Goal: Task Accomplishment & Management: Complete application form

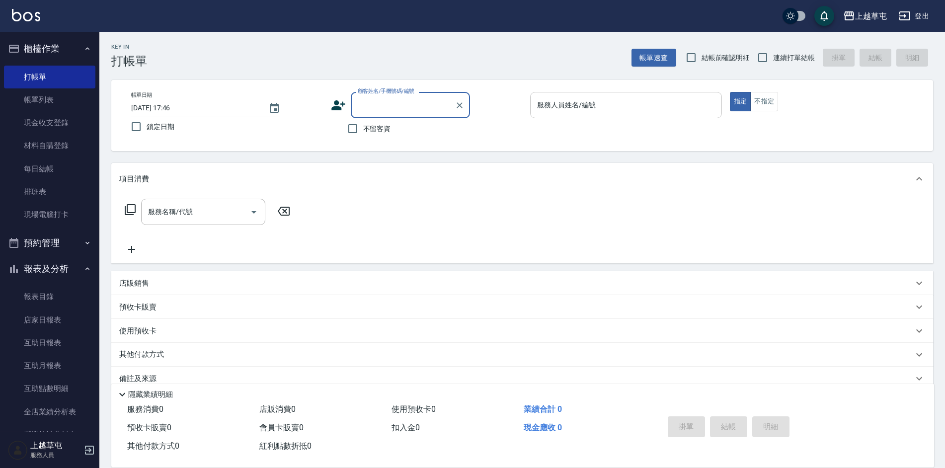
click at [626, 110] on input "服務人員姓名/編號" at bounding box center [625, 104] width 183 height 17
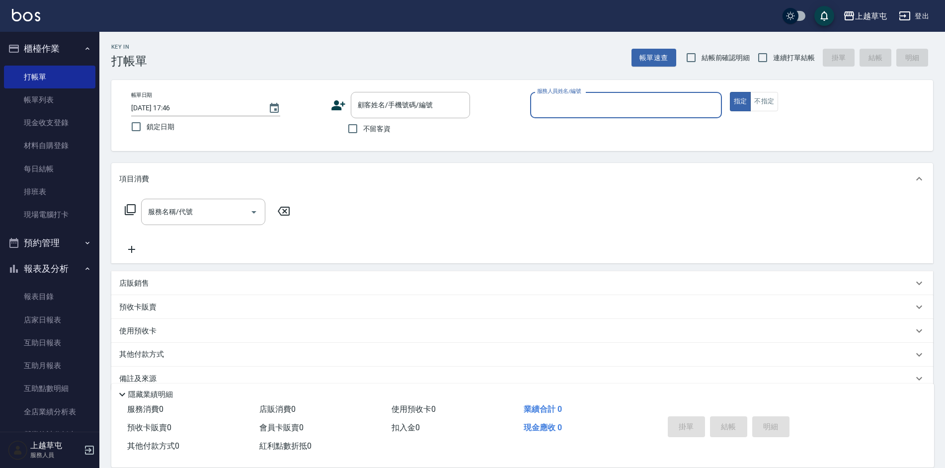
click at [625, 105] on input "服務人員姓名/編號" at bounding box center [625, 104] width 183 height 17
type input "[PERSON_NAME]-9"
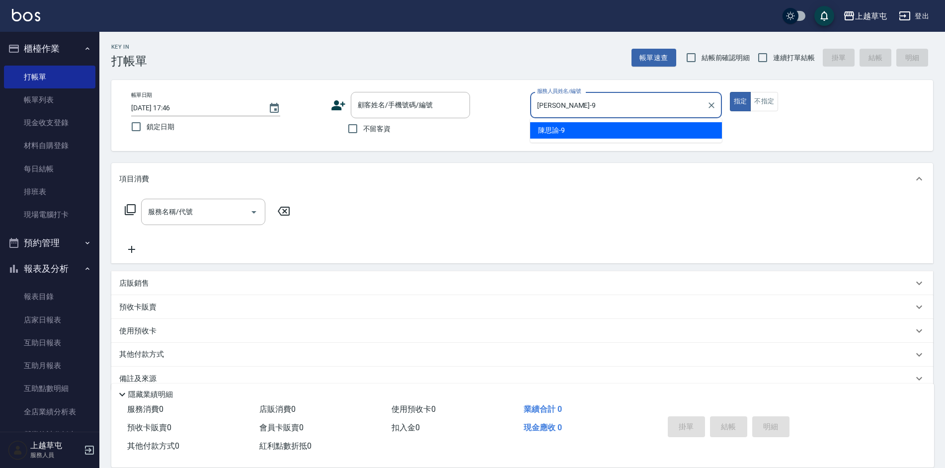
type button "true"
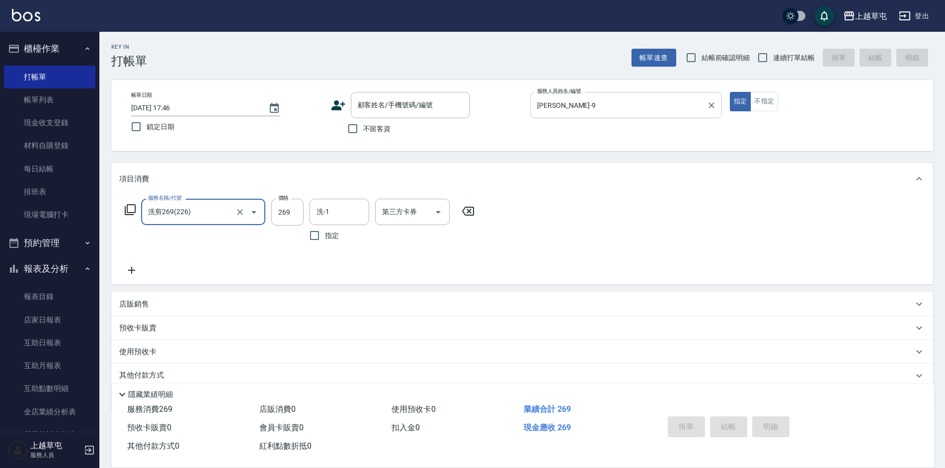
type input "洗剪269(226)"
type input "450"
type input "[PERSON_NAME]-33"
type input "儲值卡"
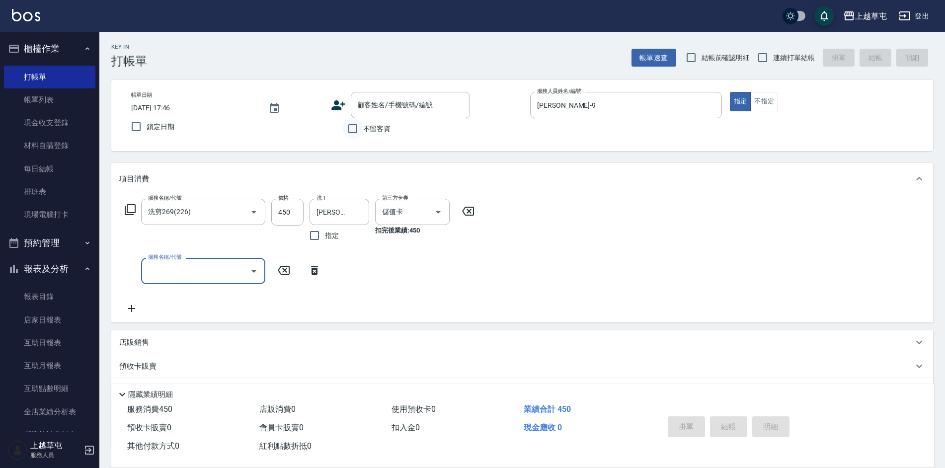
click at [360, 128] on input "不留客資" at bounding box center [352, 128] width 21 height 21
checkbox input "true"
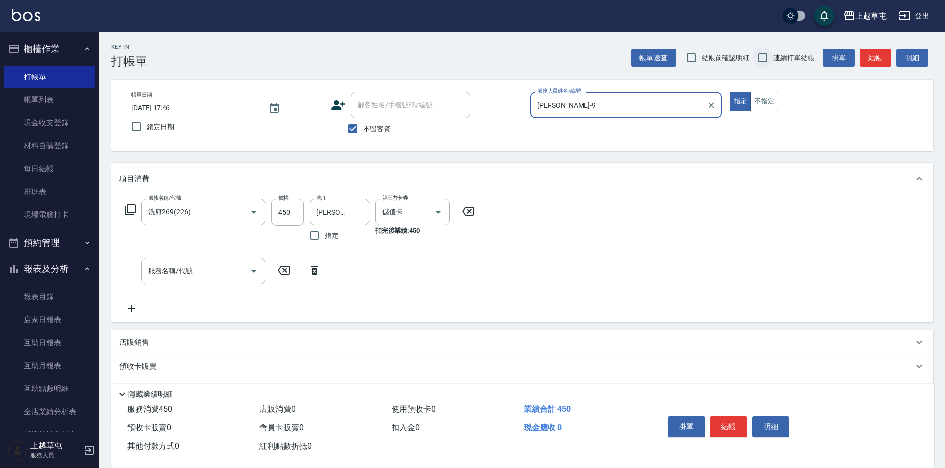
click at [763, 57] on input "連續打單結帳" at bounding box center [762, 57] width 21 height 21
checkbox input "true"
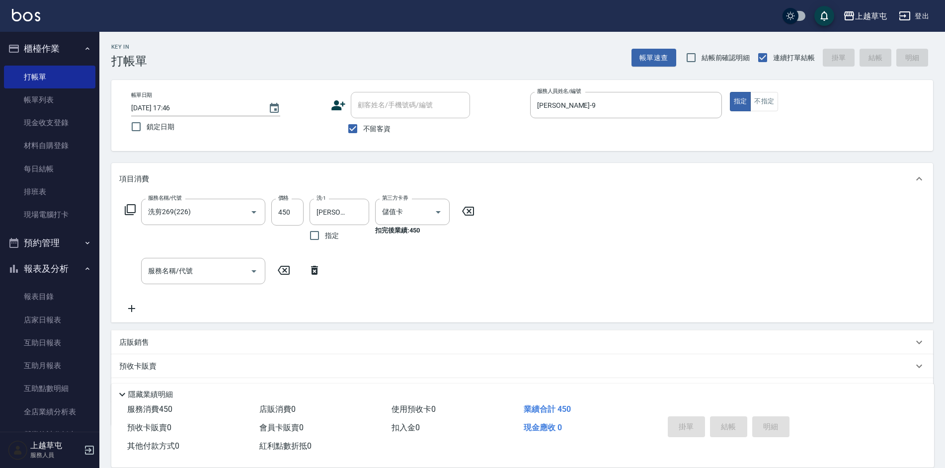
type input "[DATE] 18:40"
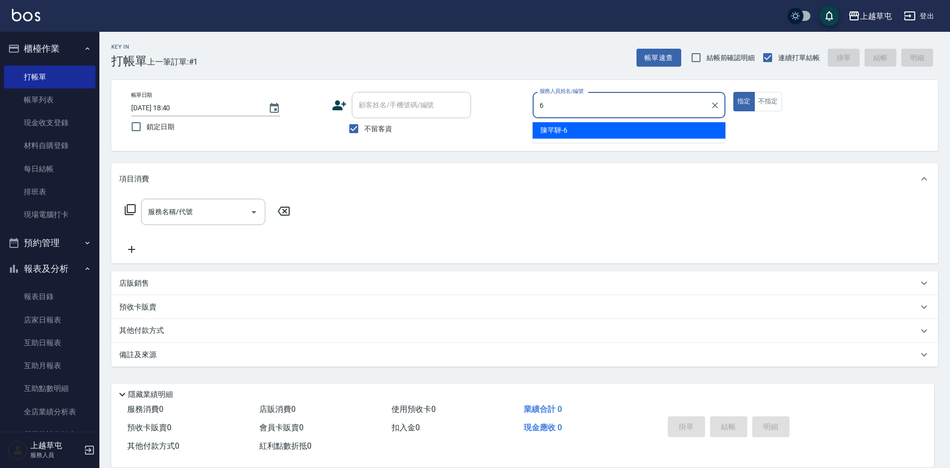
type input "[PERSON_NAME]-6"
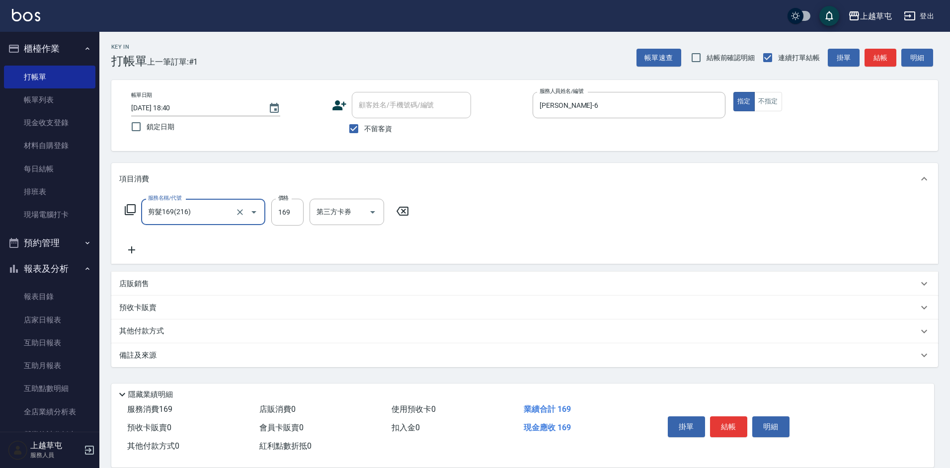
type input "剪髮169(216)"
type input "200"
click at [773, 98] on button "不指定" at bounding box center [768, 101] width 28 height 19
type button "false"
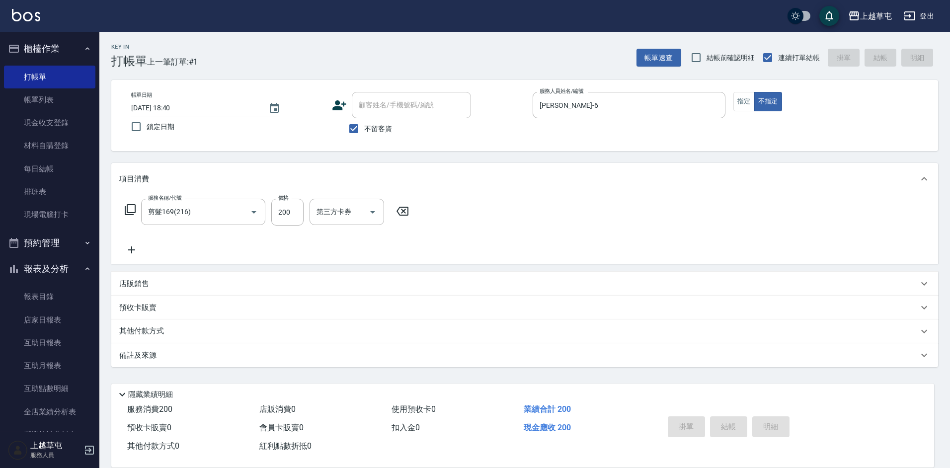
type input "[DATE] 18:41"
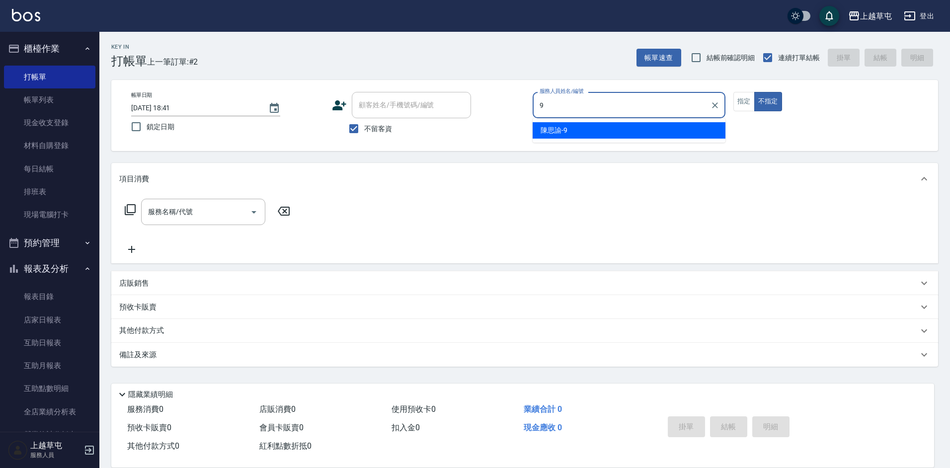
type input "[PERSON_NAME]-9"
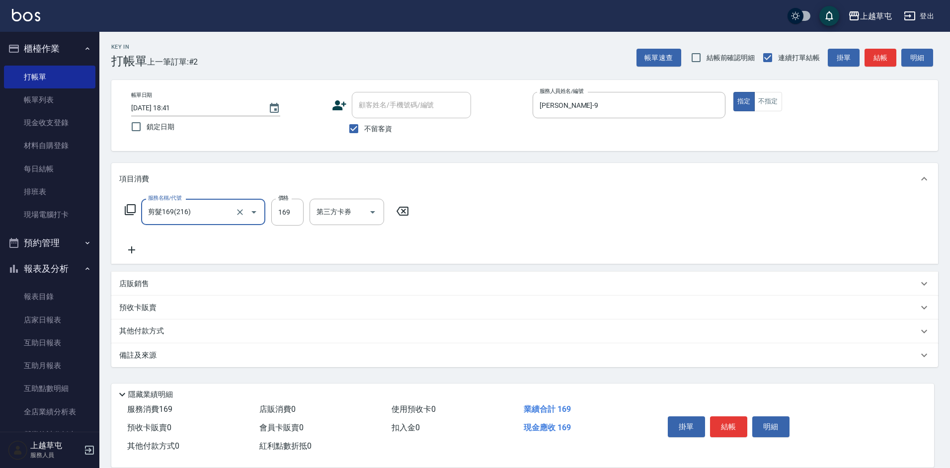
type input "剪髮169(216)"
type input "350"
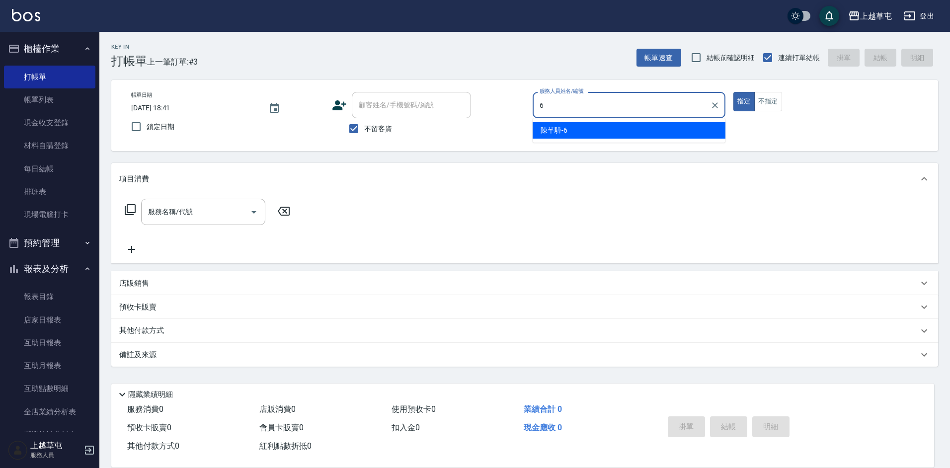
type input "[PERSON_NAME]-6"
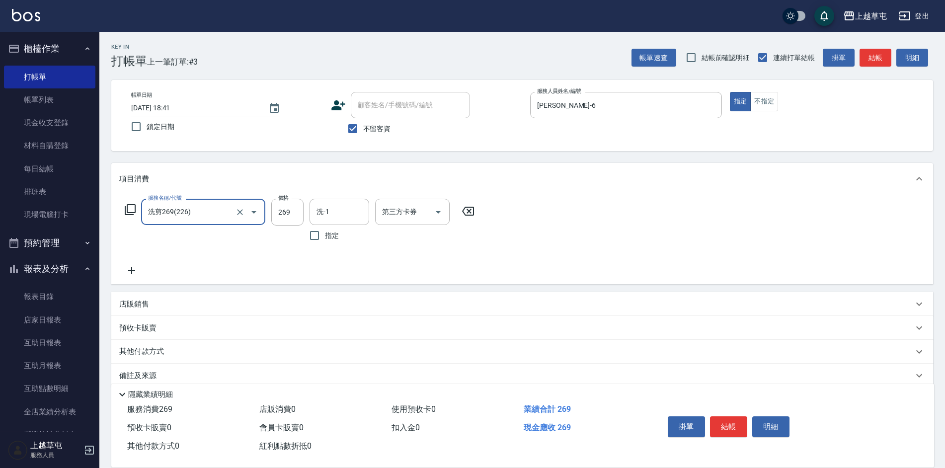
type input "洗剪269(226)"
type input "300"
type input "[PERSON_NAME]-39"
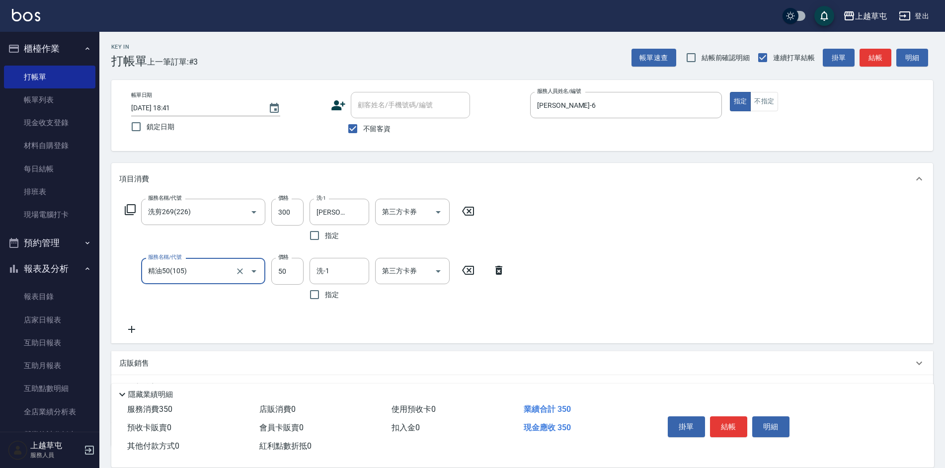
type input "精油50(105)"
type input "[PERSON_NAME]-39"
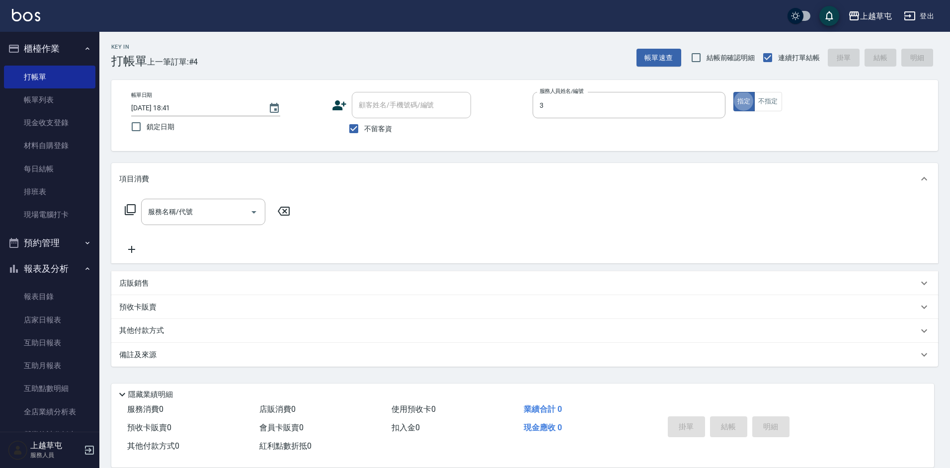
type input "[PERSON_NAME]-3"
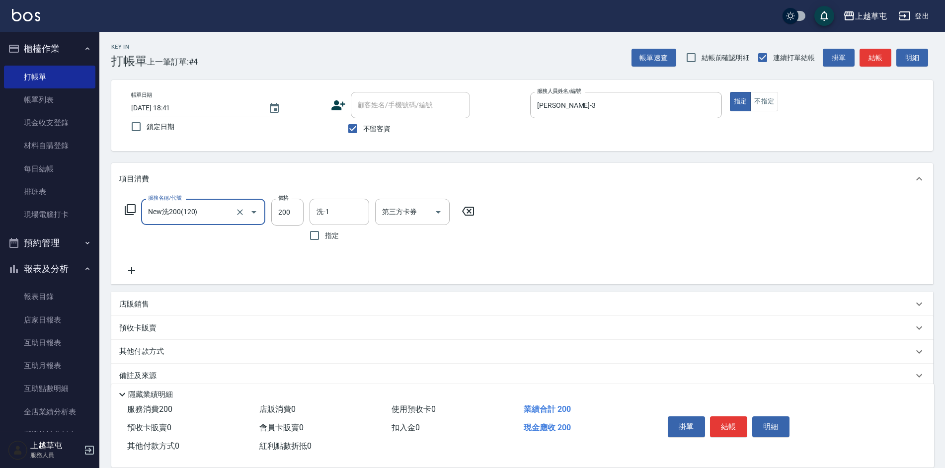
type input "New洗200(120)"
type input "[PERSON_NAME]25"
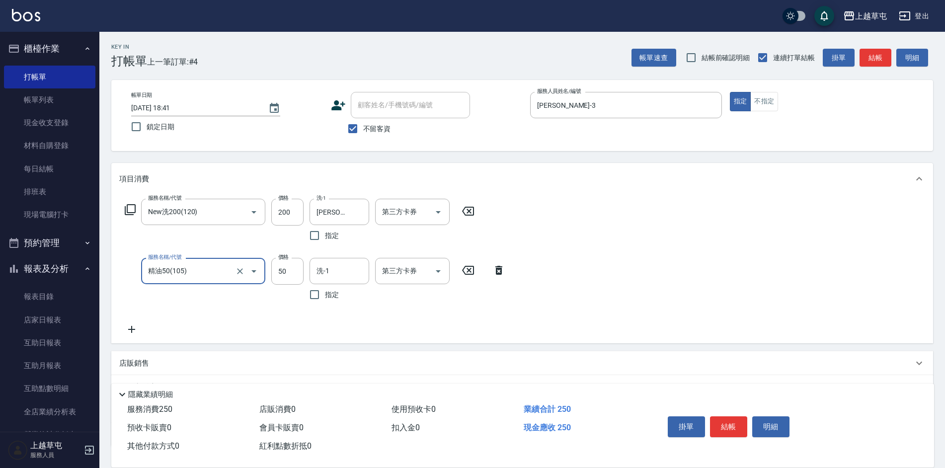
type input "精油50(105)"
type input "[PERSON_NAME]25"
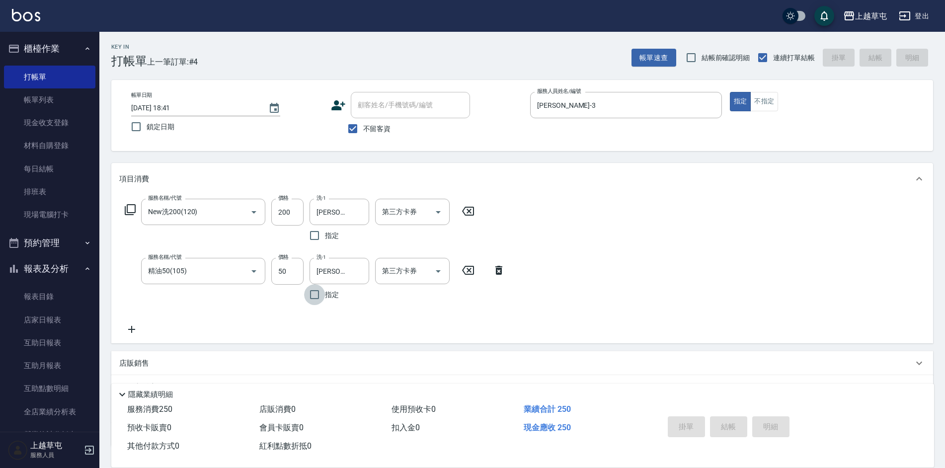
type input "[DATE] 18:42"
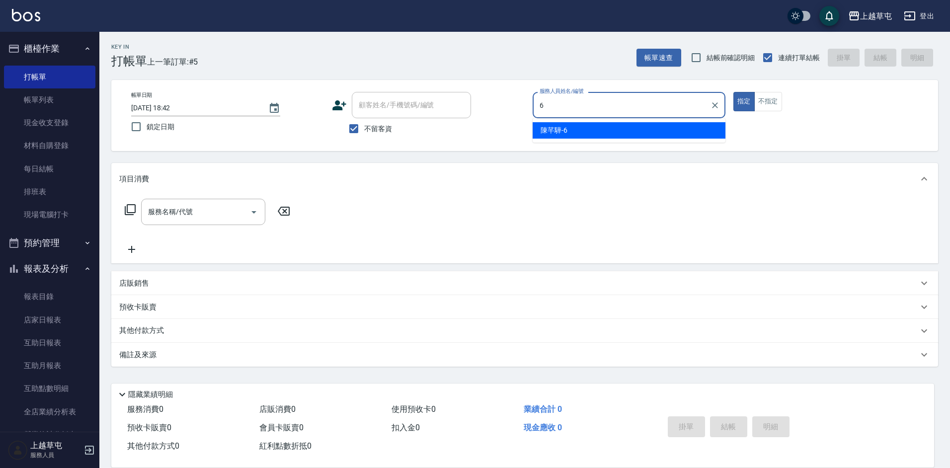
type input "[PERSON_NAME]-6"
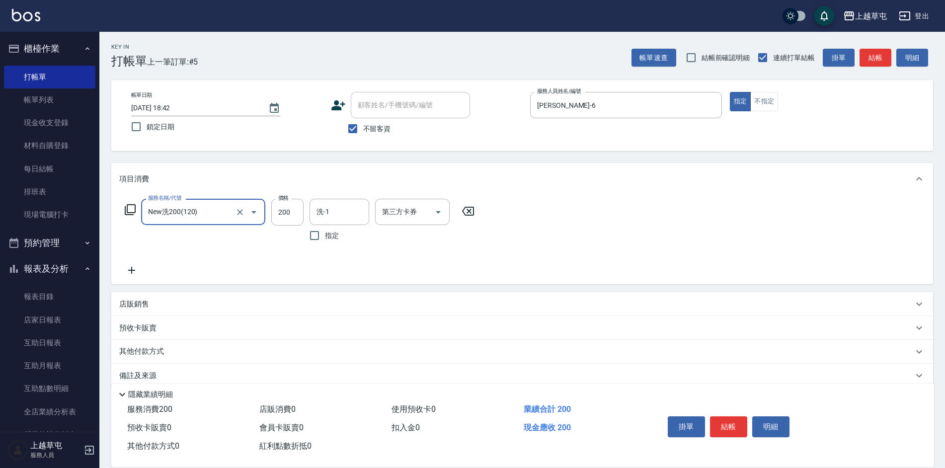
type input "New洗200(120)"
type input "[PERSON_NAME]-33"
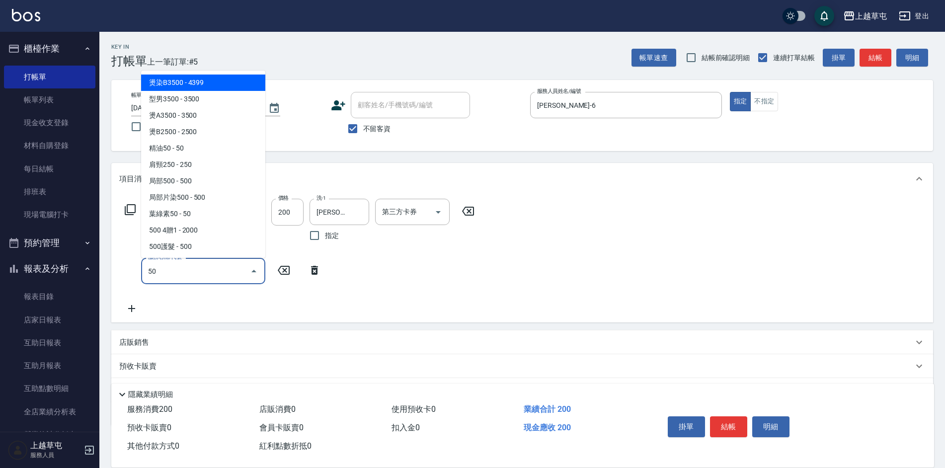
type input "燙染B3500(02)"
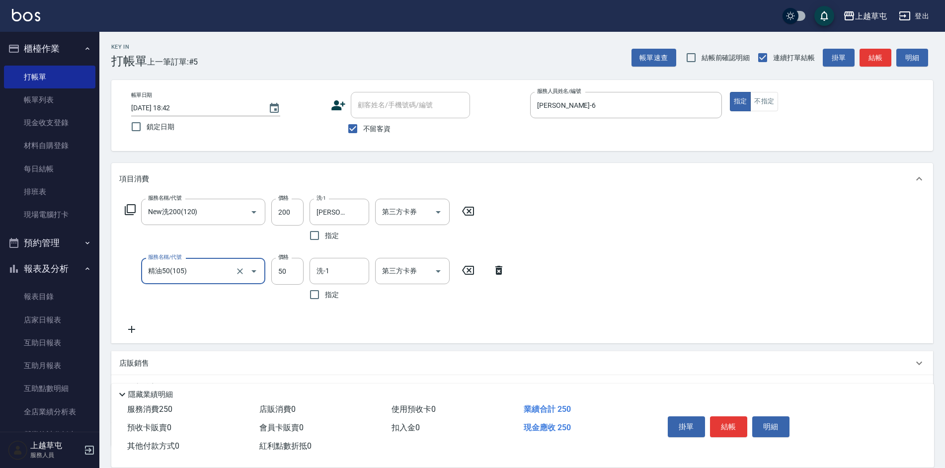
type input "精油50(105)"
type input "[PERSON_NAME]-33"
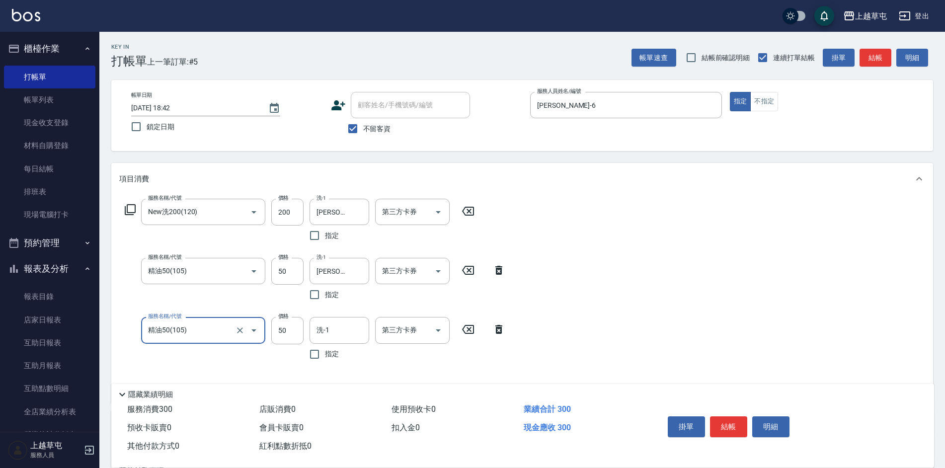
type input "精油50(105)"
type input "[PERSON_NAME]-33"
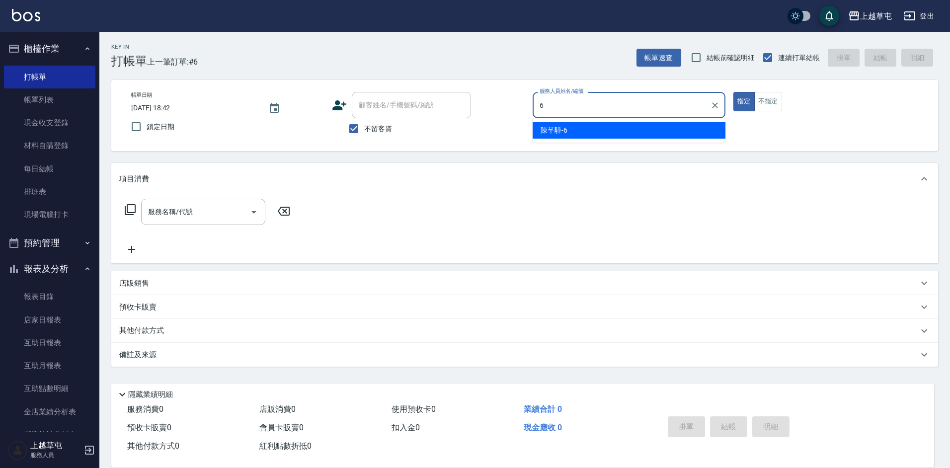
type input "[PERSON_NAME]-6"
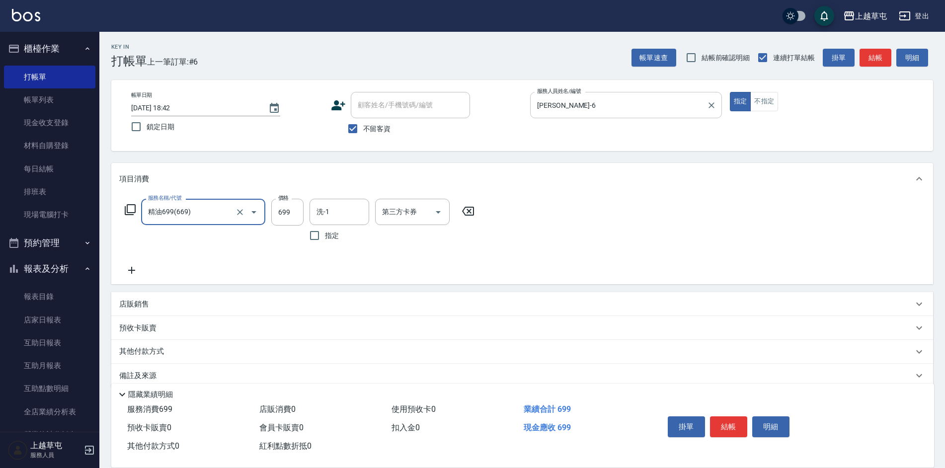
type input "精油699(669)"
type input "[PERSON_NAME]25"
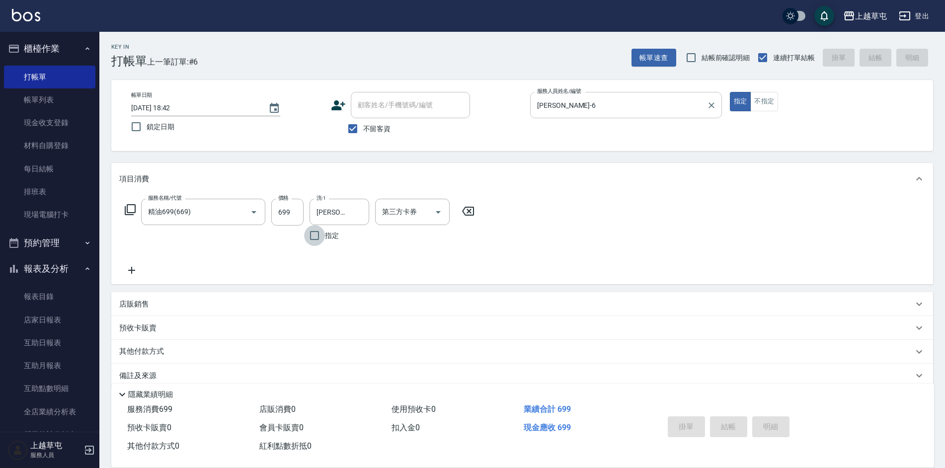
type input "[DATE] 18:43"
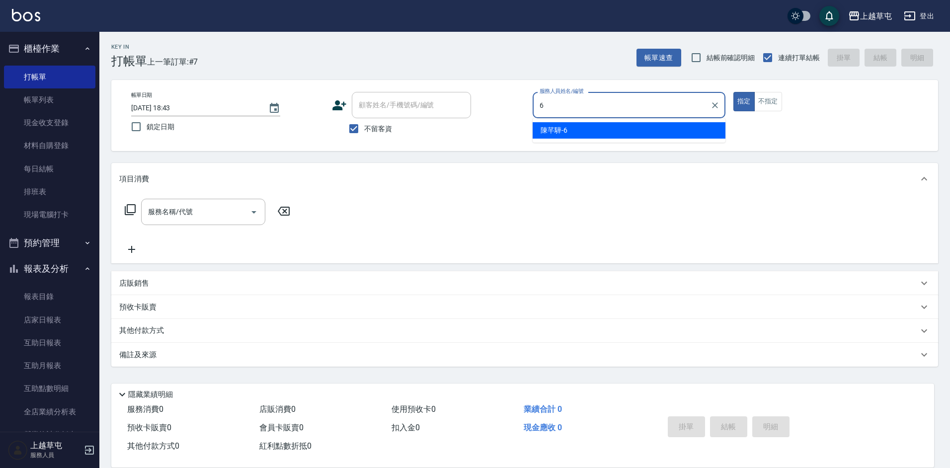
type input "[PERSON_NAME]-6"
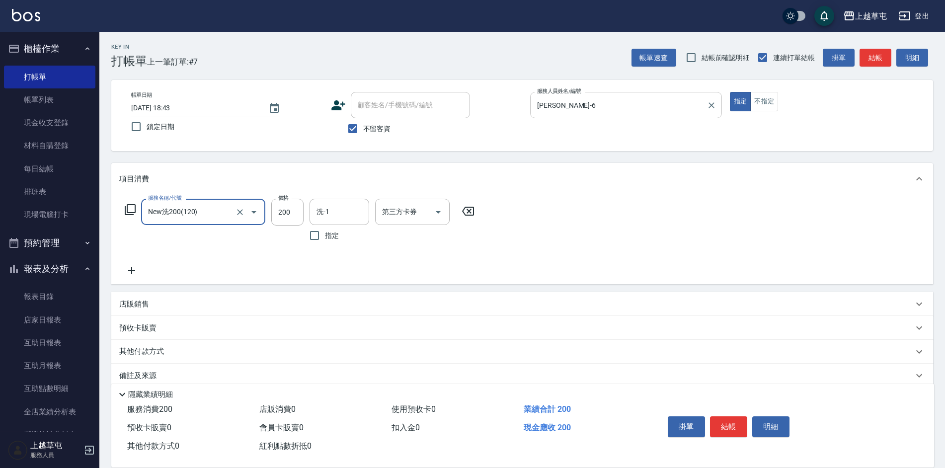
type input "New洗200(120)"
type input "[PERSON_NAME]-39"
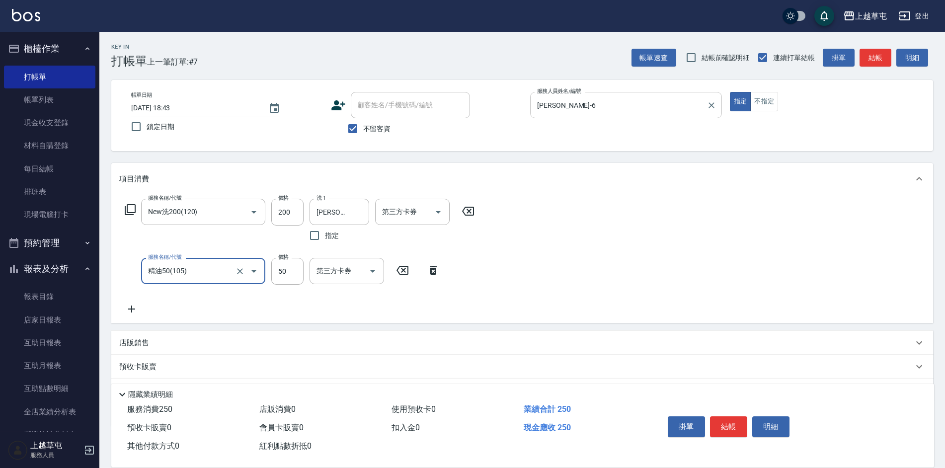
type input "精油50(105)"
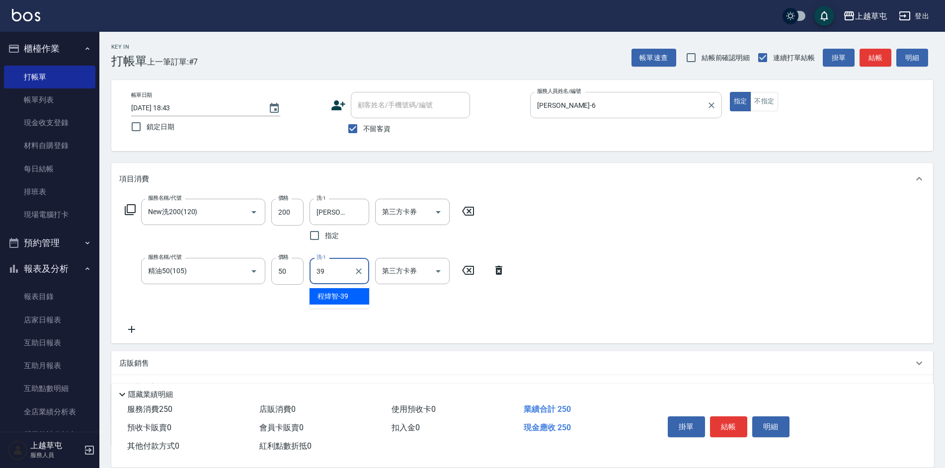
type input "[PERSON_NAME]-39"
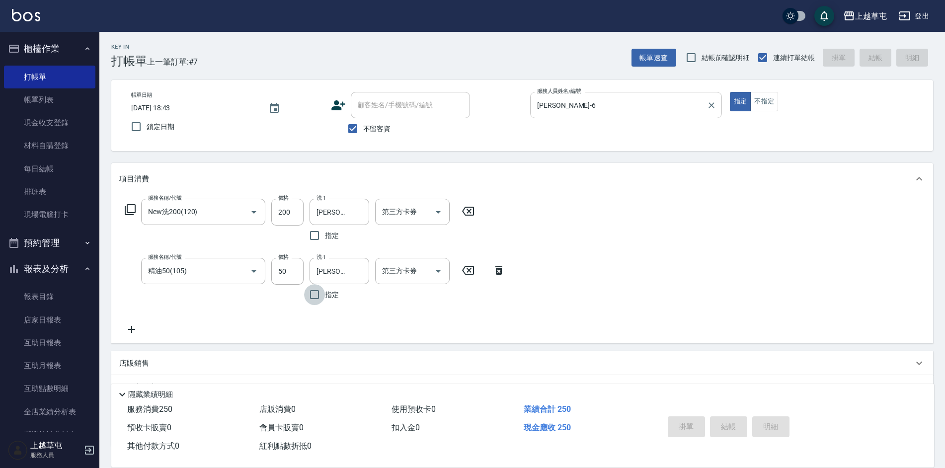
type input "[DATE] 18:44"
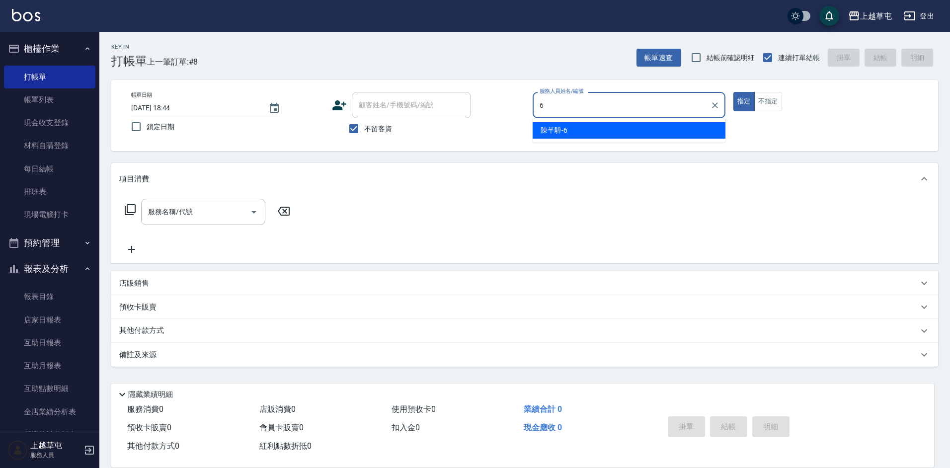
type input "[PERSON_NAME]-6"
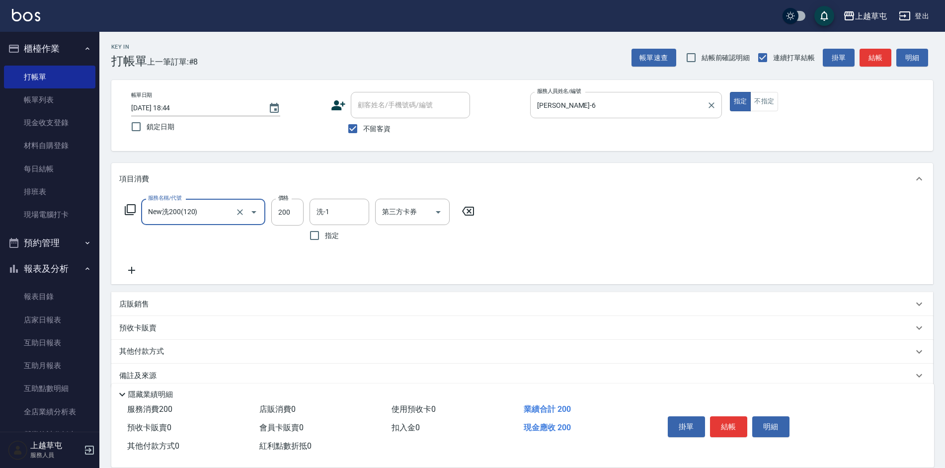
type input "New洗200(120)"
type input "[PERSON_NAME]-39"
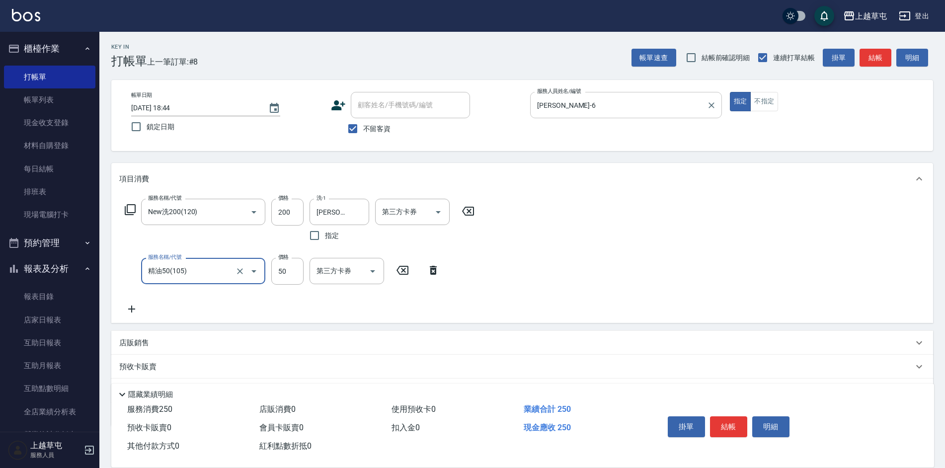
type input "精油50(105)"
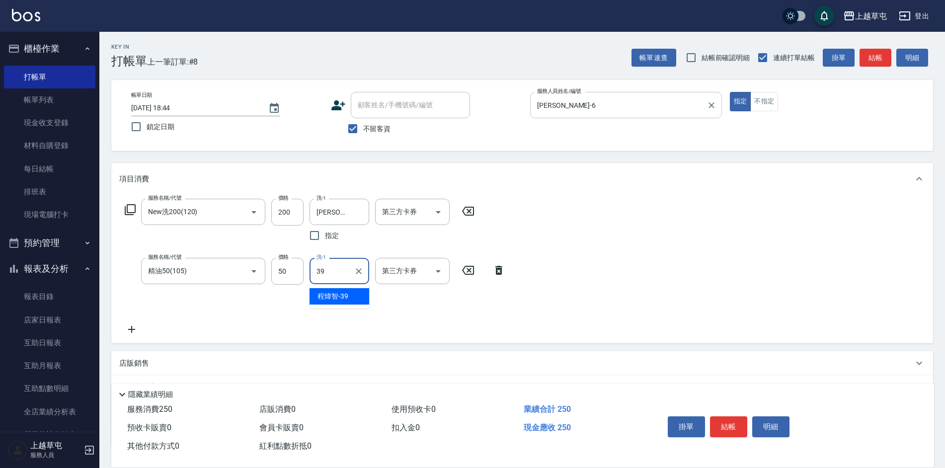
type input "[PERSON_NAME]-39"
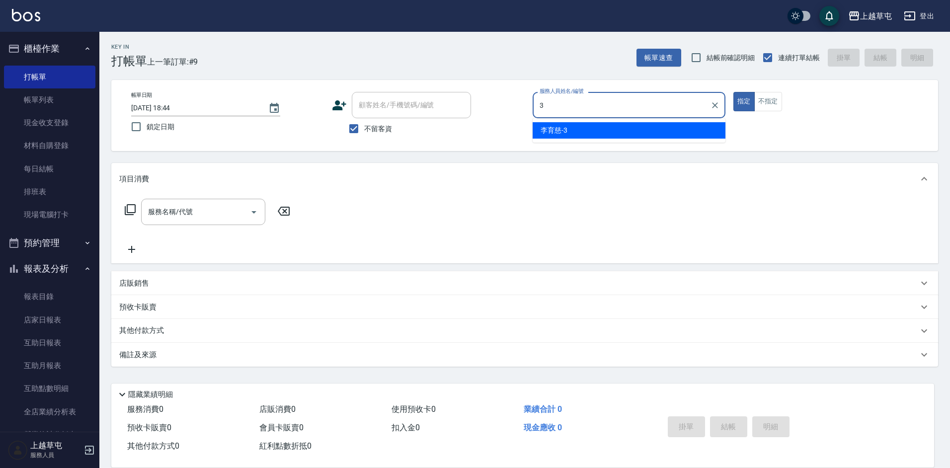
type input "[PERSON_NAME]-3"
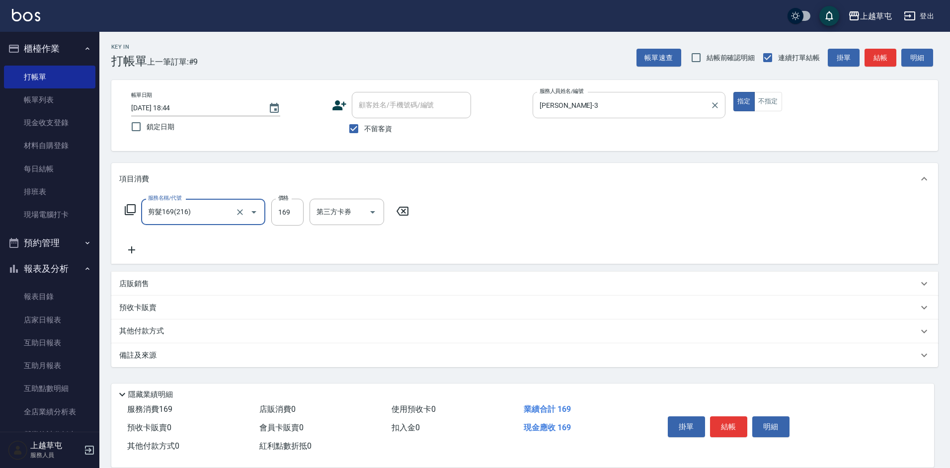
type input "剪髮169(216)"
type input "250"
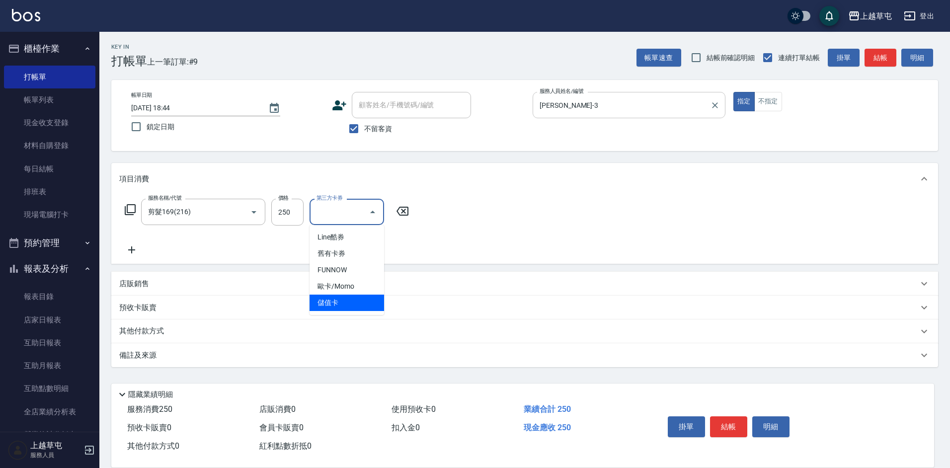
type input "儲值卡"
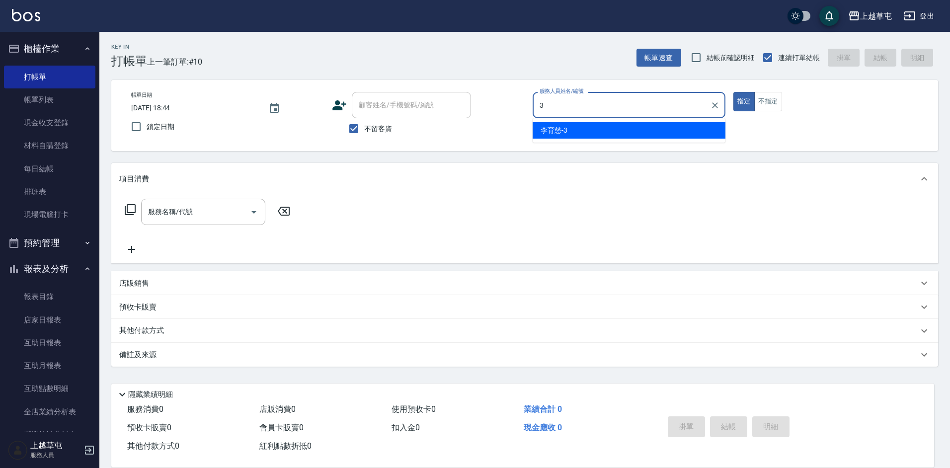
type input "[PERSON_NAME]-3"
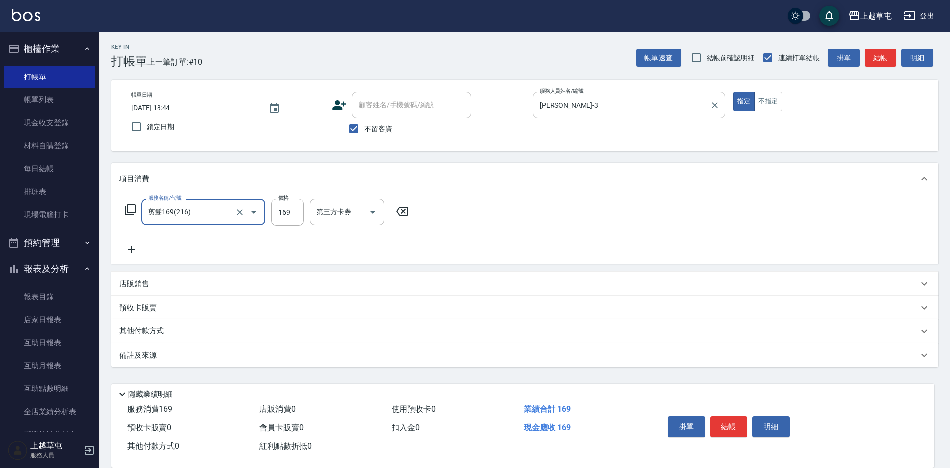
type input "剪髮169(216)"
type input "250"
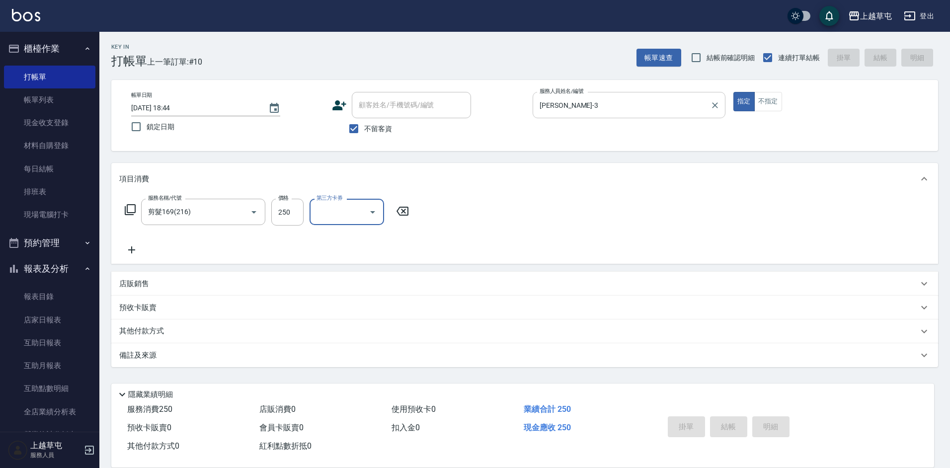
type input "[DATE] 18:45"
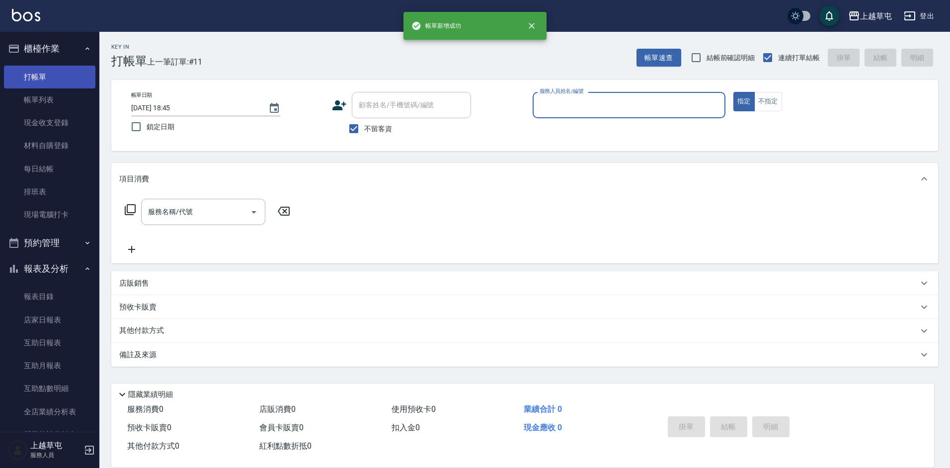
click at [44, 80] on link "打帳單" at bounding box center [49, 77] width 91 height 23
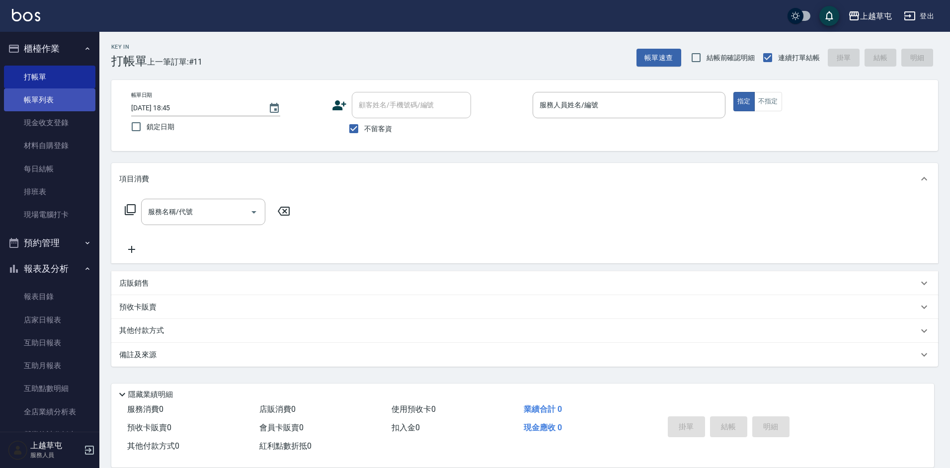
click at [47, 97] on link "帳單列表" at bounding box center [49, 99] width 91 height 23
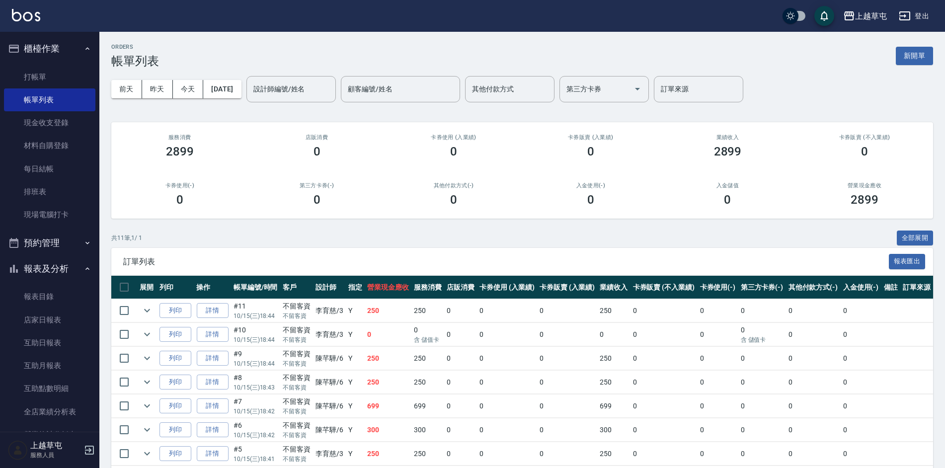
click at [438, 309] on td "250" at bounding box center [427, 310] width 33 height 23
click at [212, 315] on link "詳情" at bounding box center [213, 310] width 32 height 15
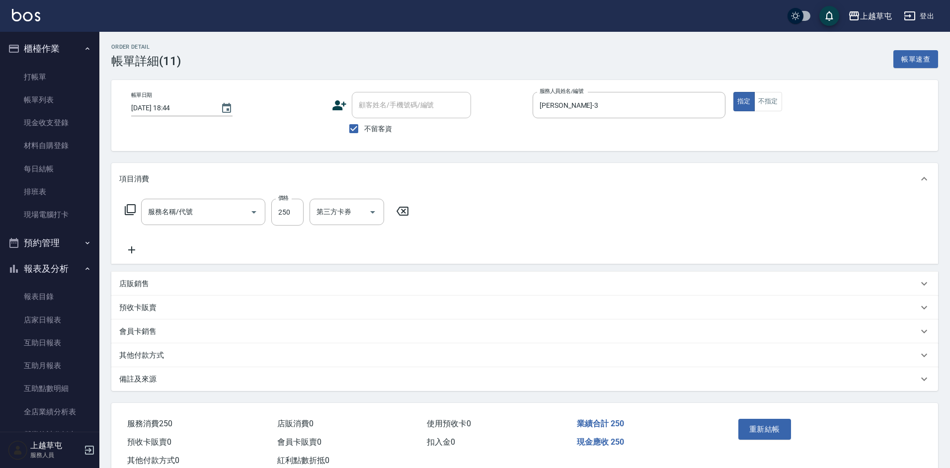
type input "[DATE] 18:44"
checkbox input "true"
type input "[PERSON_NAME]-3"
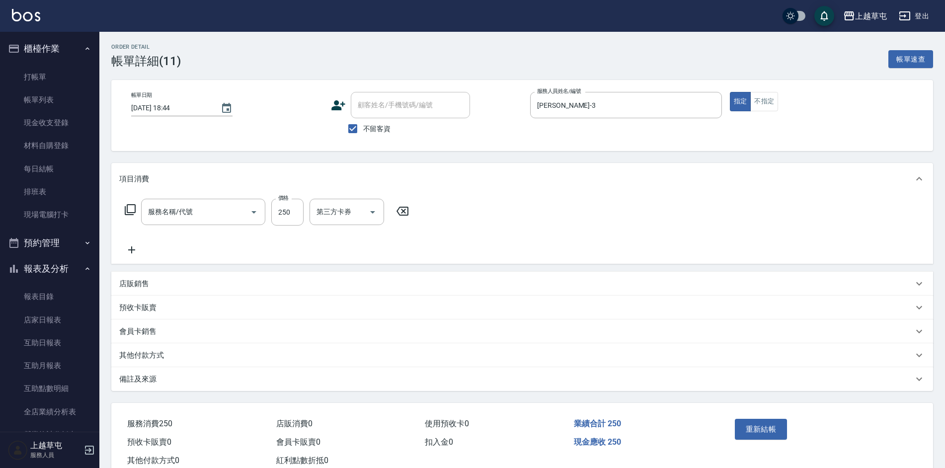
type input "剪髮169(216)"
click at [375, 211] on icon "Open" at bounding box center [373, 212] width 12 height 12
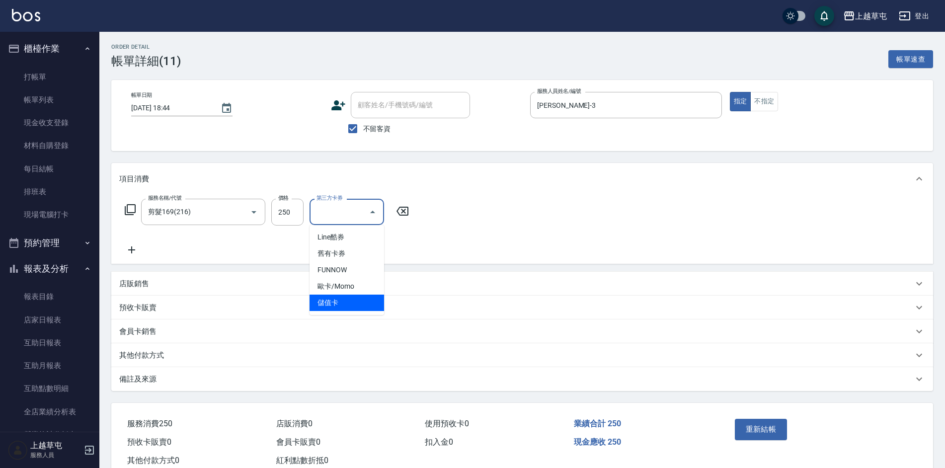
click at [362, 302] on span "儲值卡" at bounding box center [346, 303] width 75 height 16
type input "儲值卡"
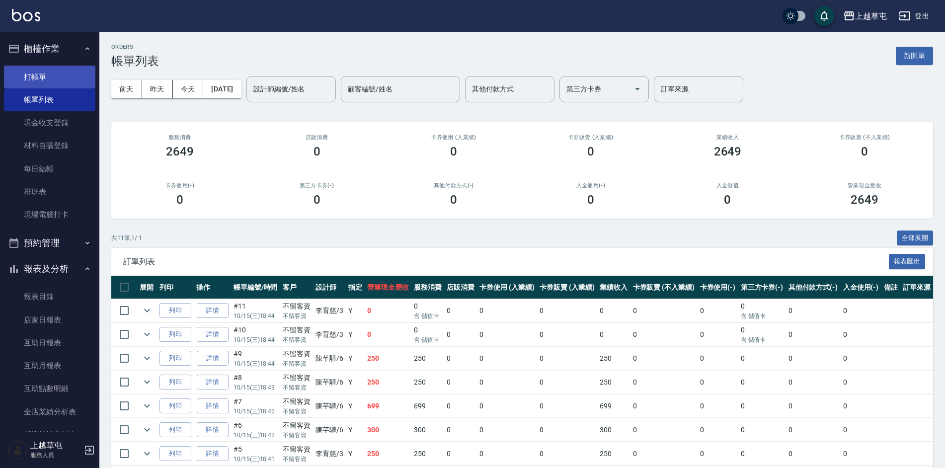
click at [63, 78] on link "打帳單" at bounding box center [49, 77] width 91 height 23
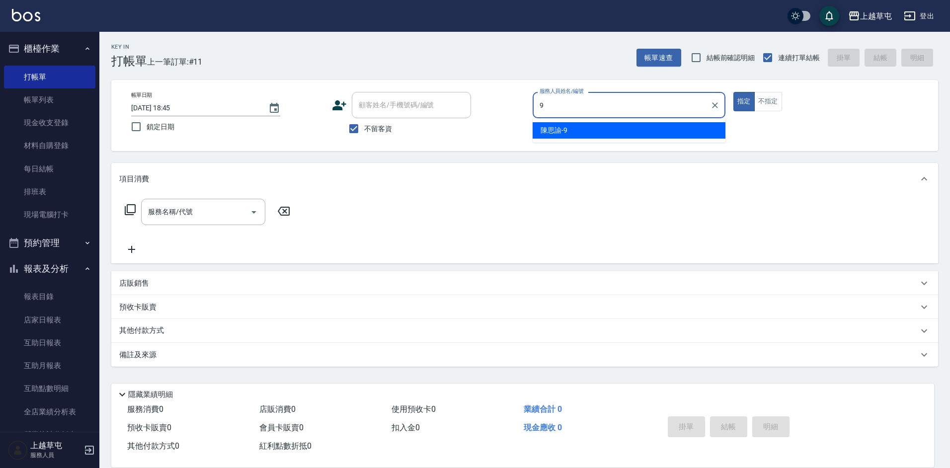
type input "[PERSON_NAME]-9"
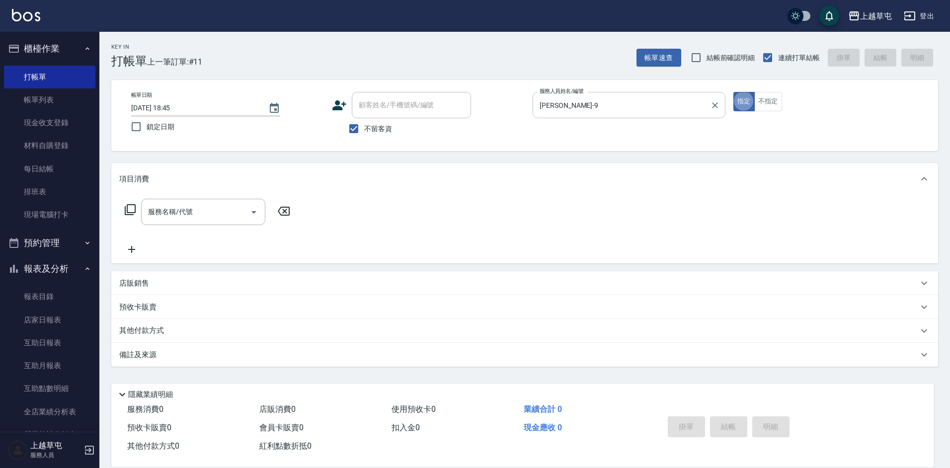
type button "true"
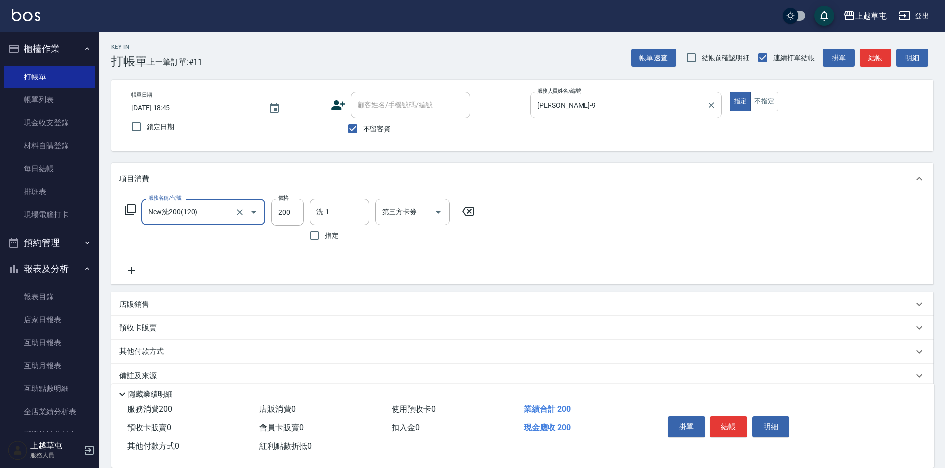
type input "New洗200(120)"
type input "[PERSON_NAME]-33"
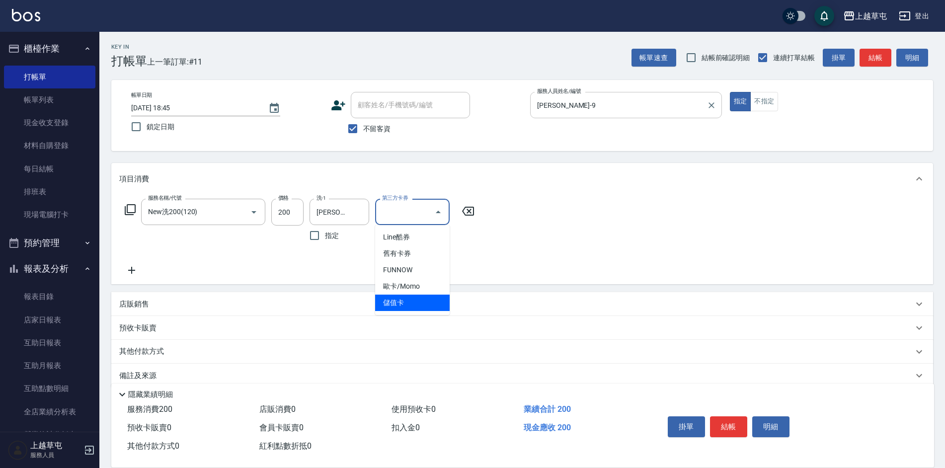
type input "儲值卡"
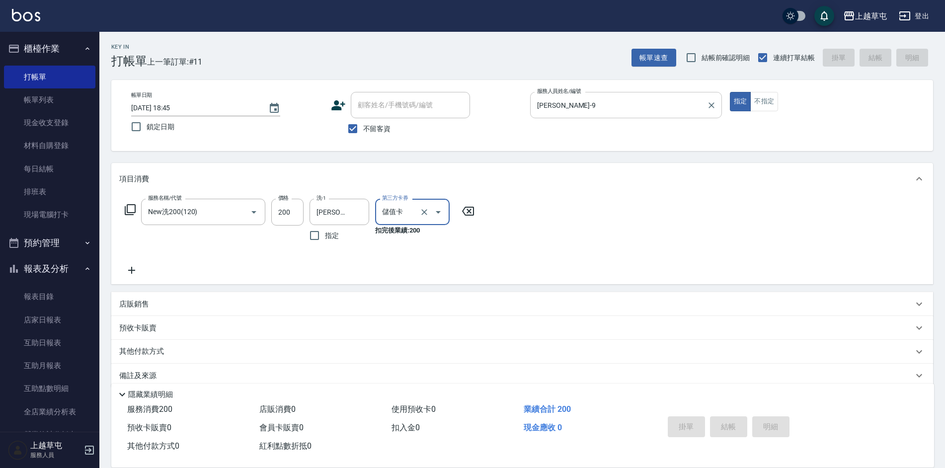
type input "[DATE] 18:46"
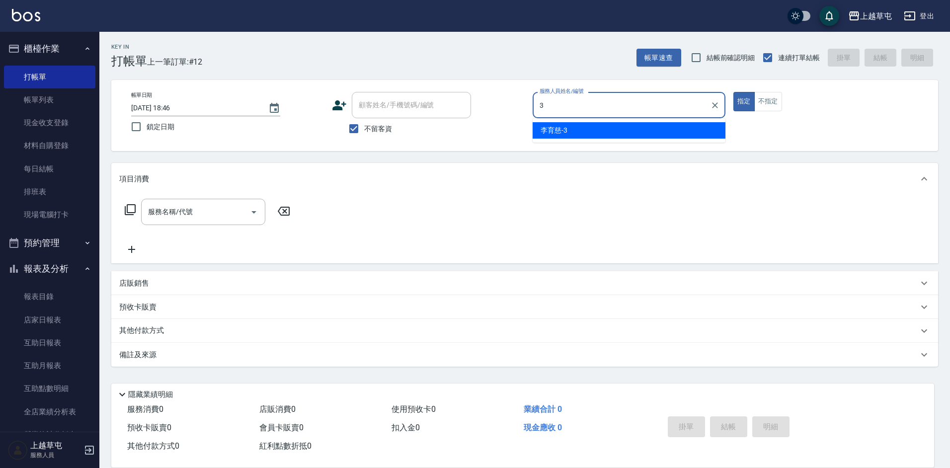
type input "[PERSON_NAME]-3"
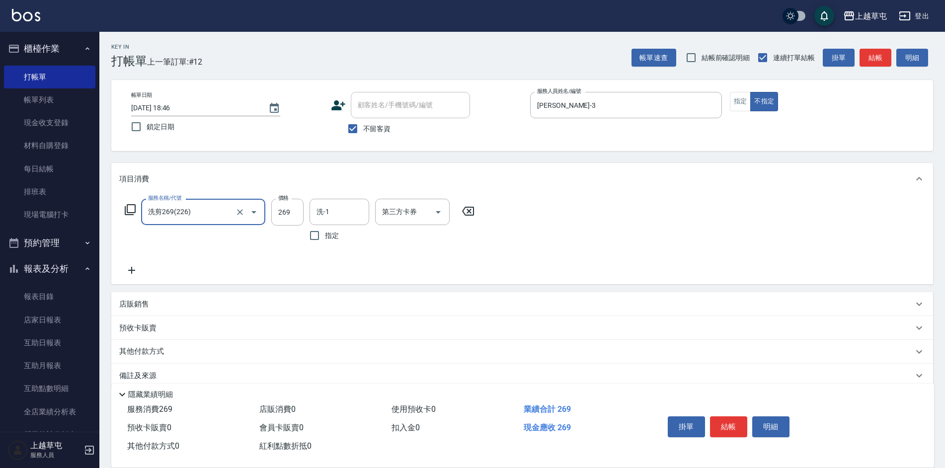
type input "洗剪269(226)"
type input "300"
type input "[PERSON_NAME]25"
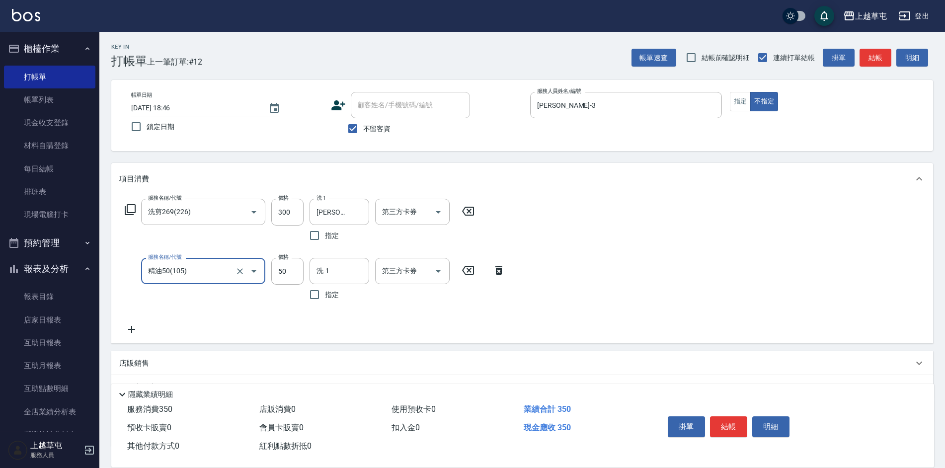
type input "精油50(105)"
type input "[PERSON_NAME]25"
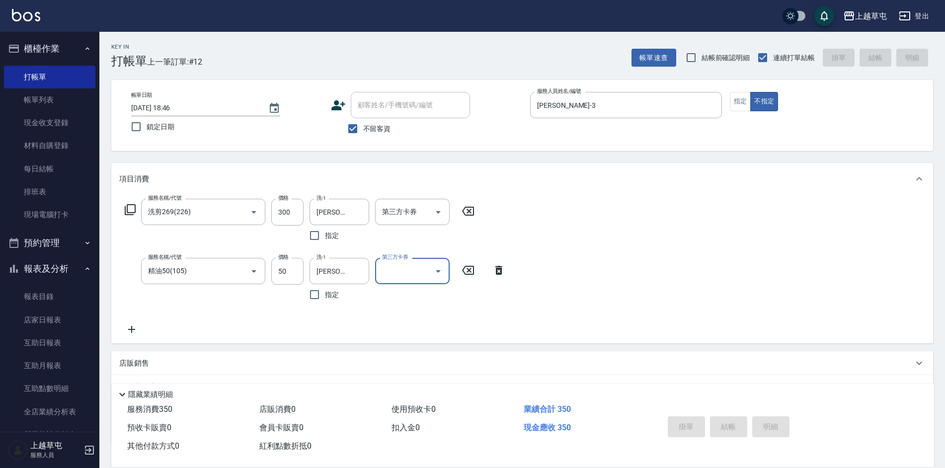
type input "[DATE] 18:47"
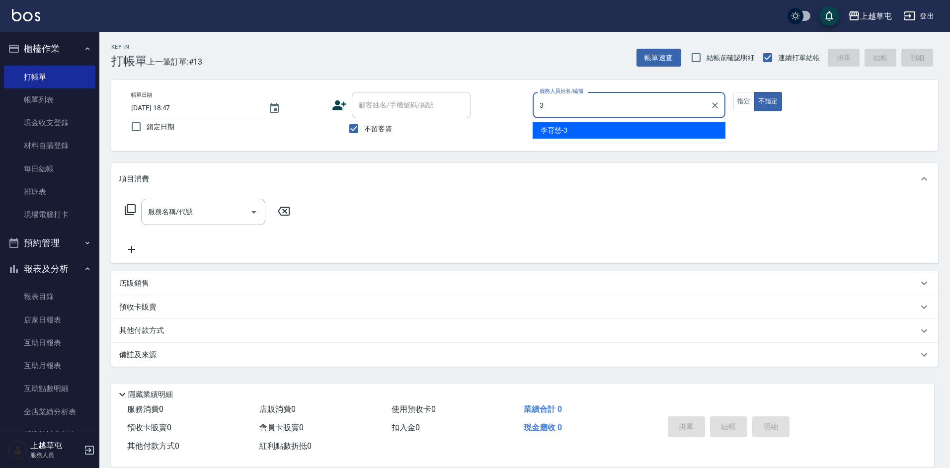
type input "[PERSON_NAME]-3"
type button "false"
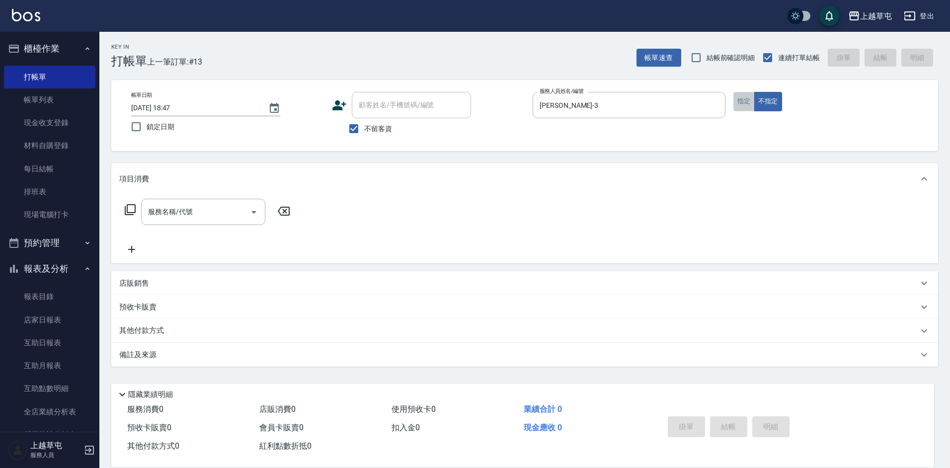
click at [748, 98] on button "指定" at bounding box center [743, 101] width 21 height 19
click at [223, 221] on div "服務名稱/代號" at bounding box center [203, 212] width 124 height 26
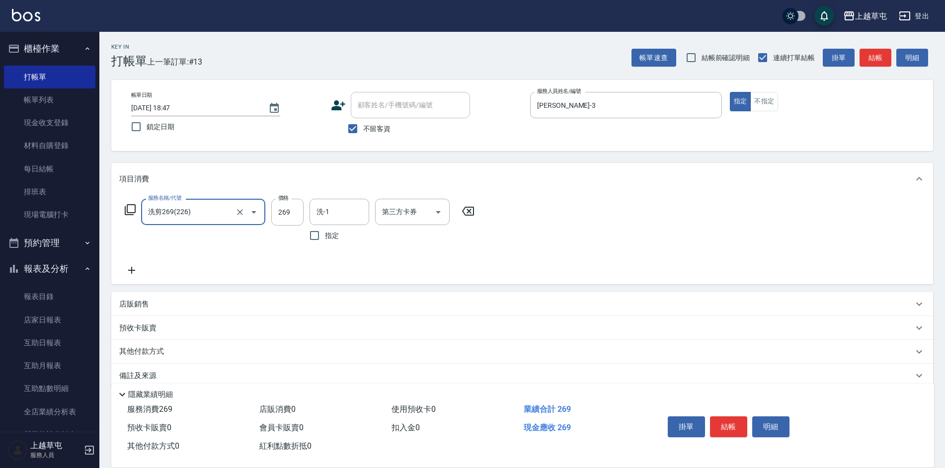
type input "洗剪269(226)"
type input "350"
type input "[PERSON_NAME]25"
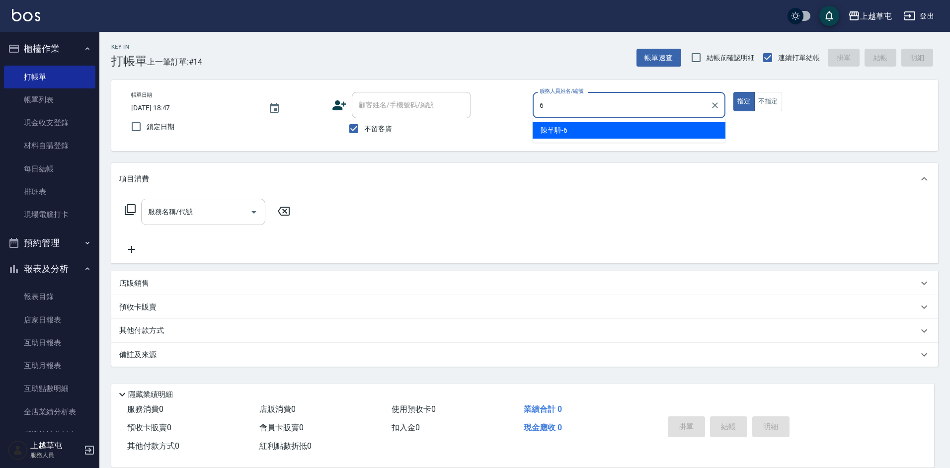
type input "[PERSON_NAME]-6"
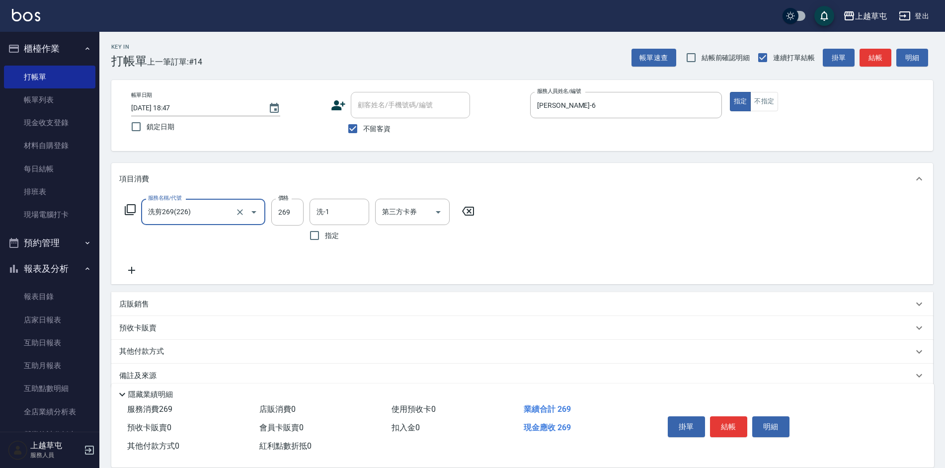
type input "洗剪269(226)"
type input "300"
type input "[PERSON_NAME]25"
type input "儲值卡"
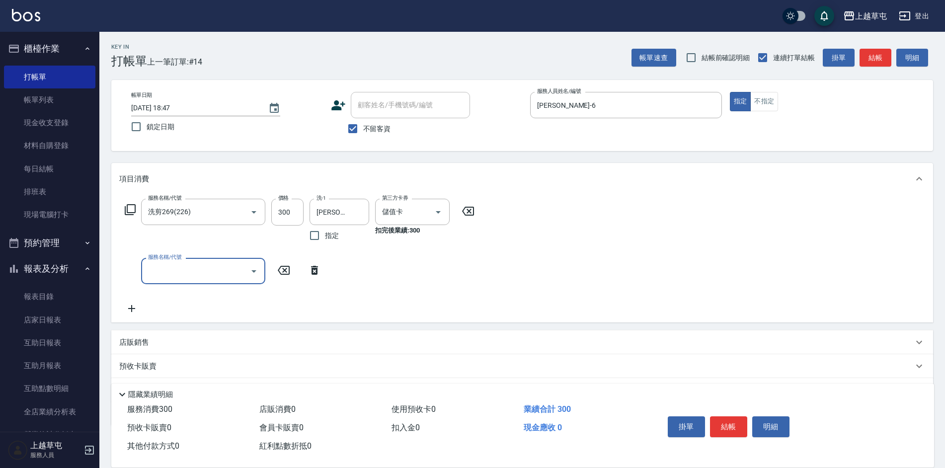
click at [136, 340] on p "店販銷售" at bounding box center [134, 342] width 30 height 10
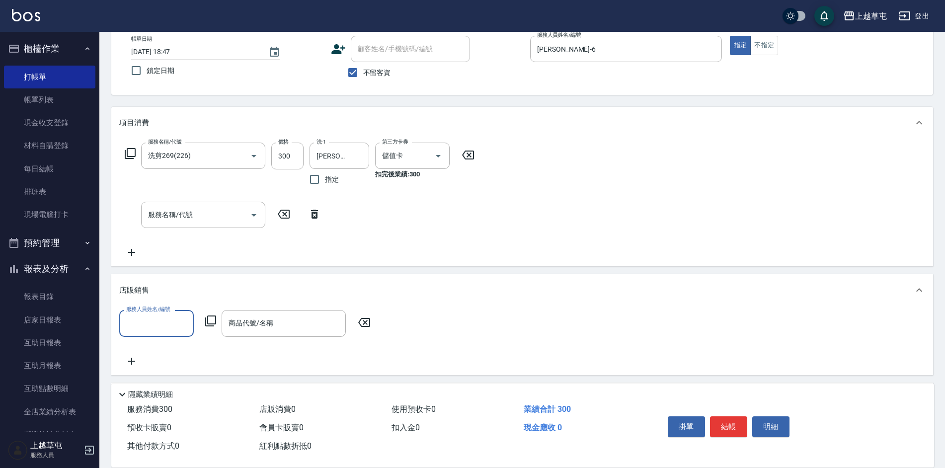
scroll to position [138, 0]
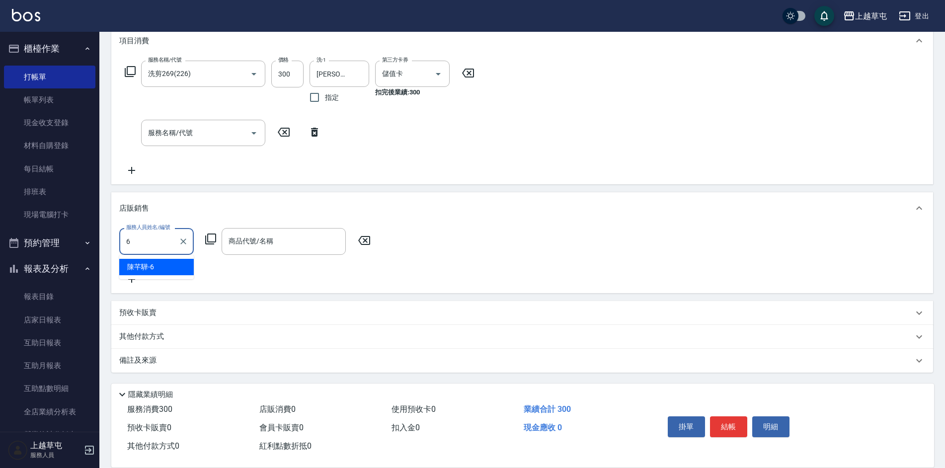
type input "[PERSON_NAME]-6"
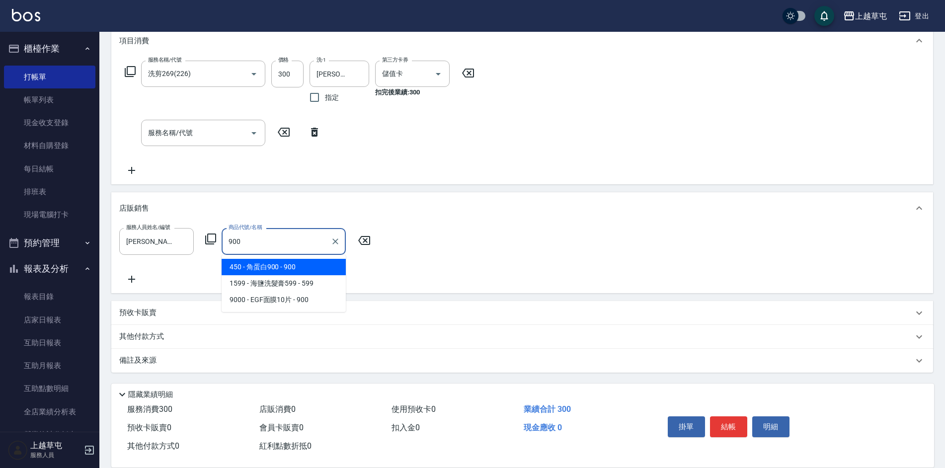
click at [294, 266] on span "450 - 角蛋白900 - 900" at bounding box center [284, 267] width 124 height 16
type input "角蛋白900"
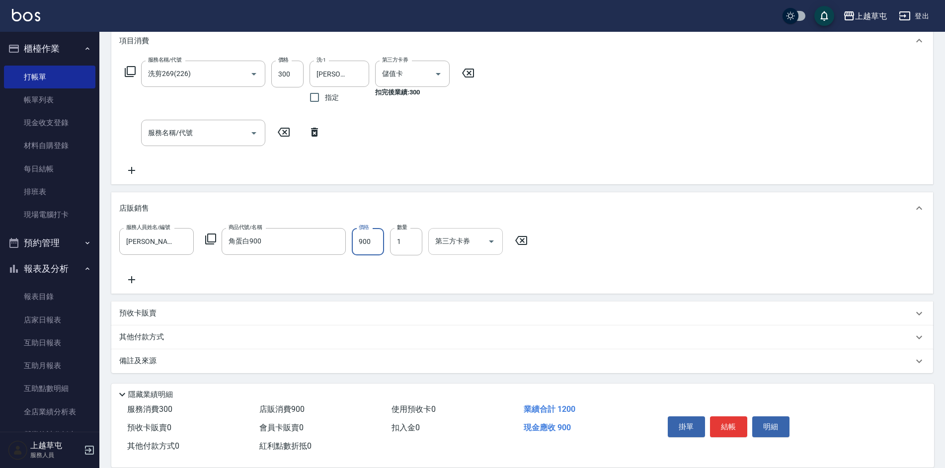
click at [473, 249] on input "第三方卡券" at bounding box center [458, 240] width 51 height 17
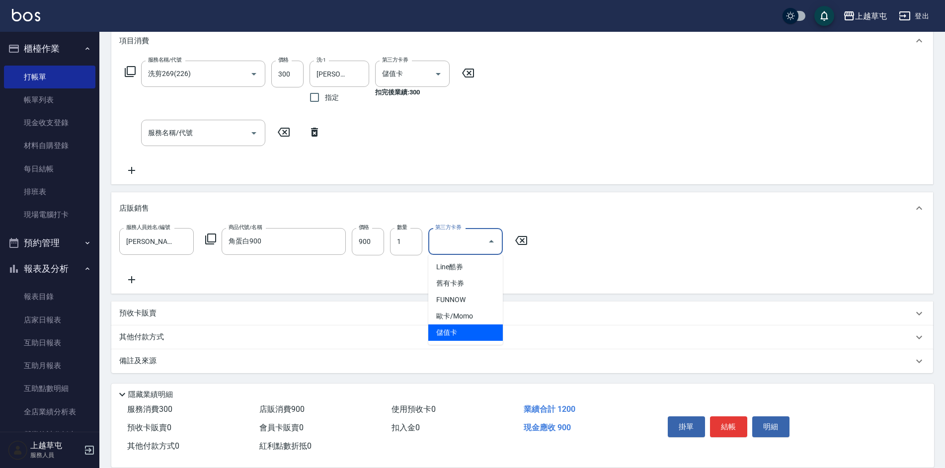
click at [472, 336] on span "儲值卡" at bounding box center [465, 332] width 75 height 16
type input "儲值卡"
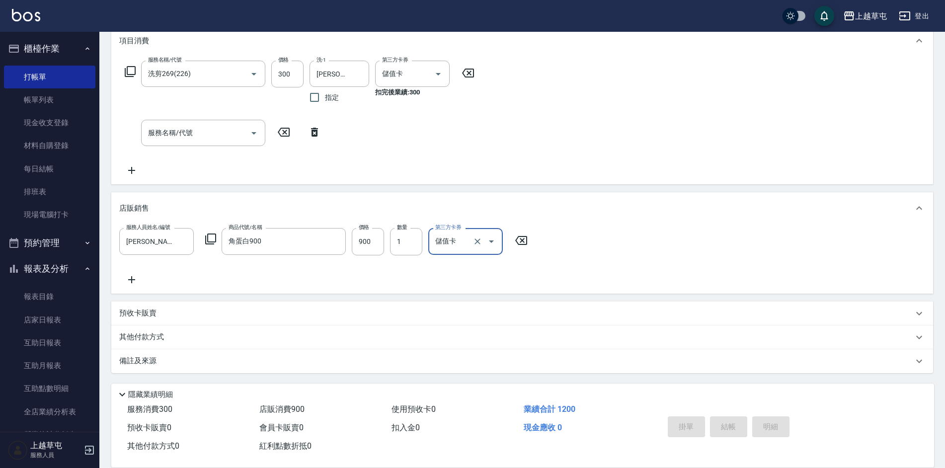
type input "[DATE] 18:48"
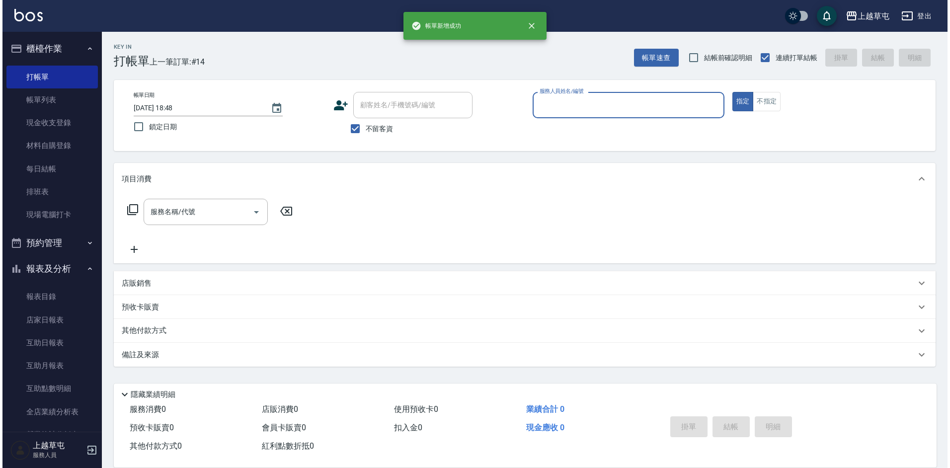
scroll to position [0, 0]
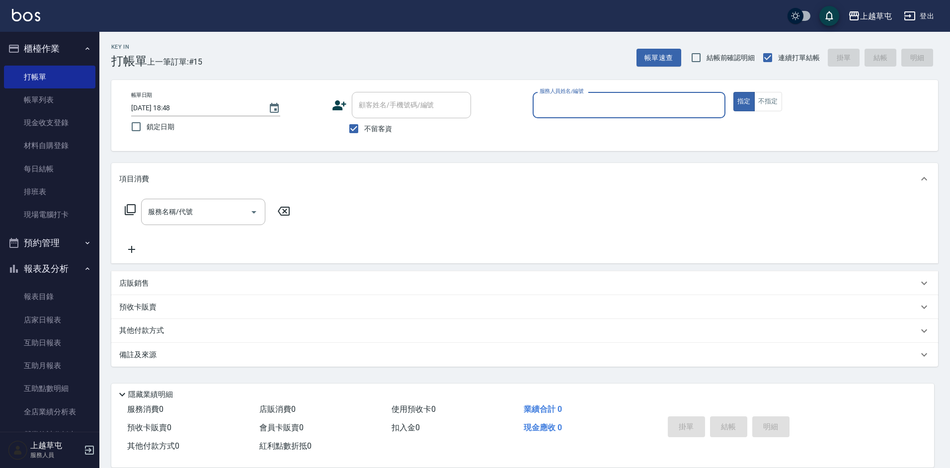
click at [29, 94] on link "帳單列表" at bounding box center [49, 99] width 91 height 23
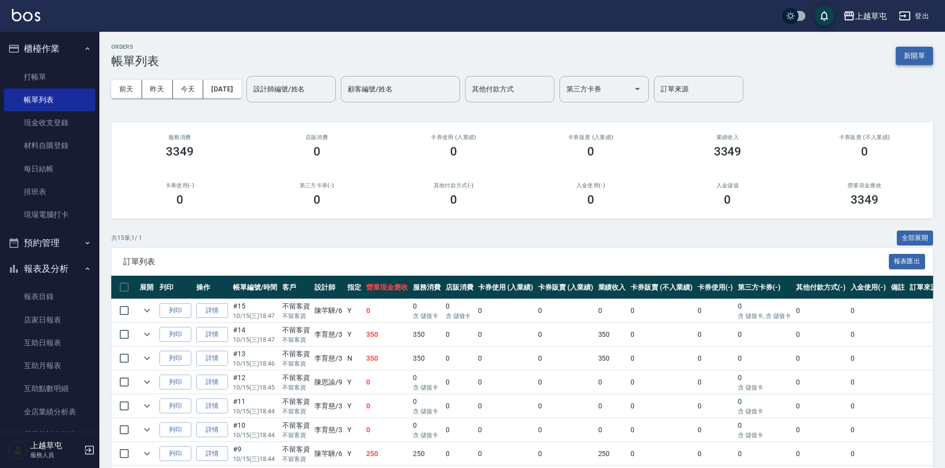
click at [913, 55] on button "新開單" at bounding box center [914, 56] width 37 height 18
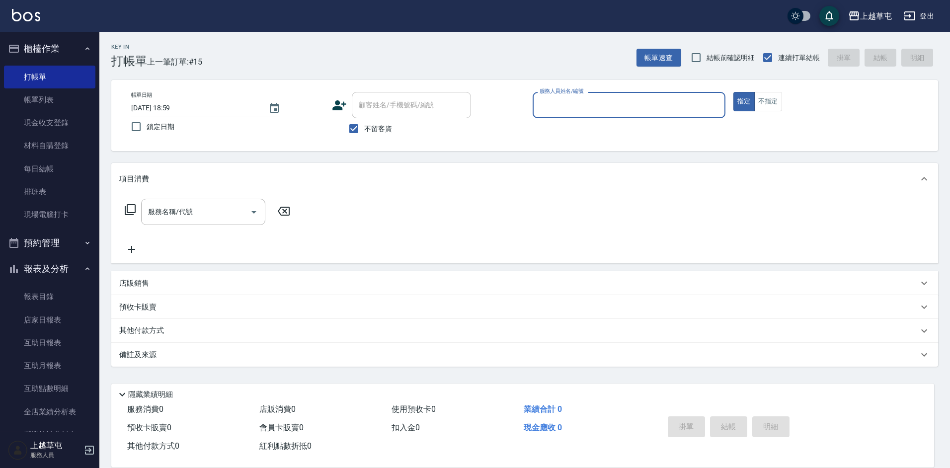
click at [546, 106] on input "服務人員姓名/編號" at bounding box center [629, 104] width 184 height 17
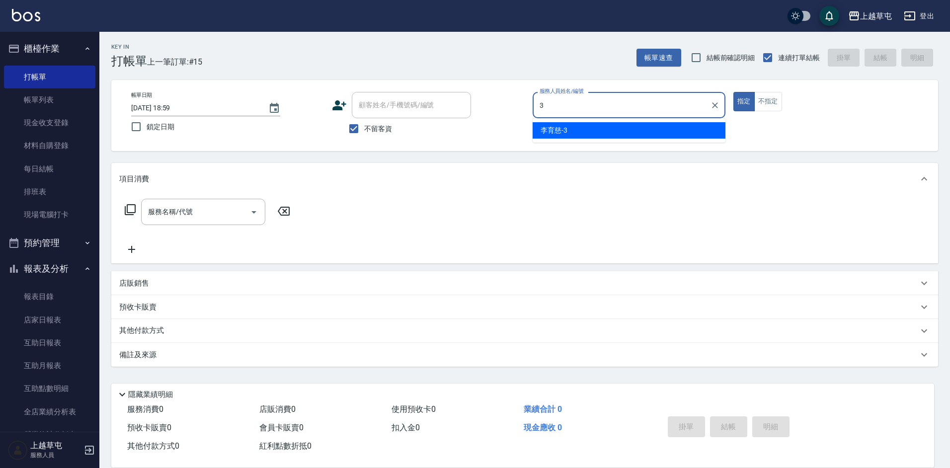
type input "[PERSON_NAME]-3"
type button "true"
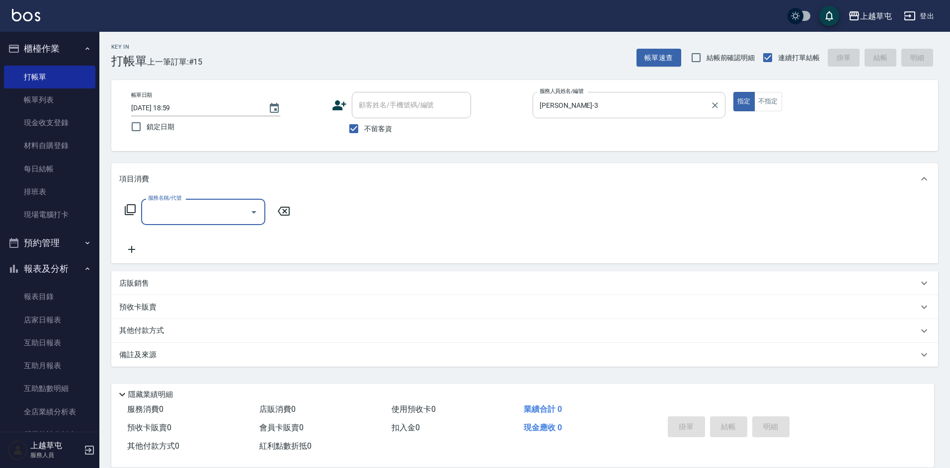
type input "1"
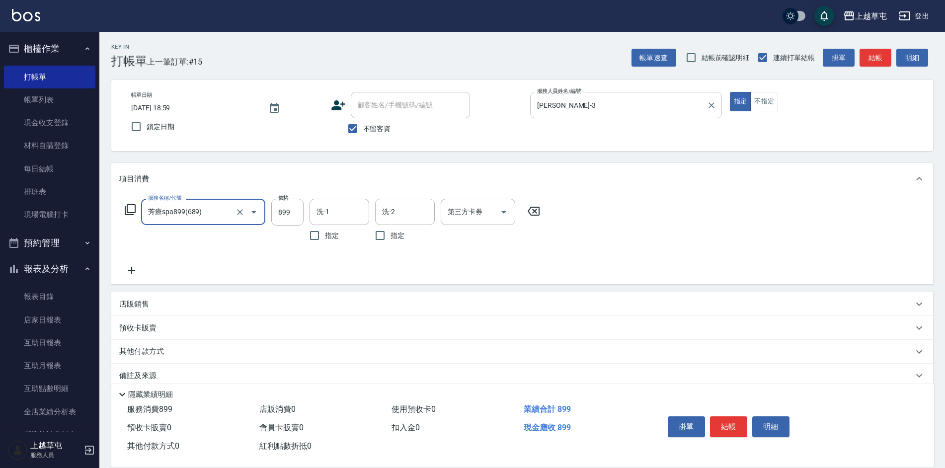
type input "芳療spa899(689)"
type input "15000"
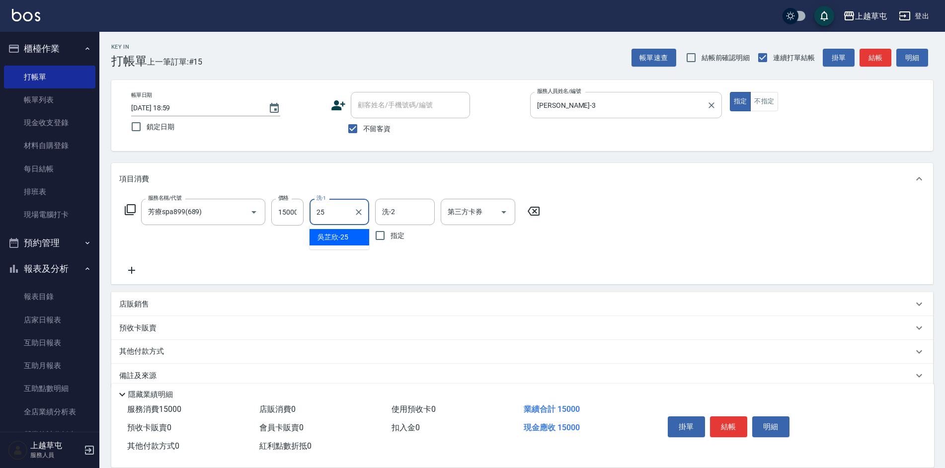
type input "[PERSON_NAME]25"
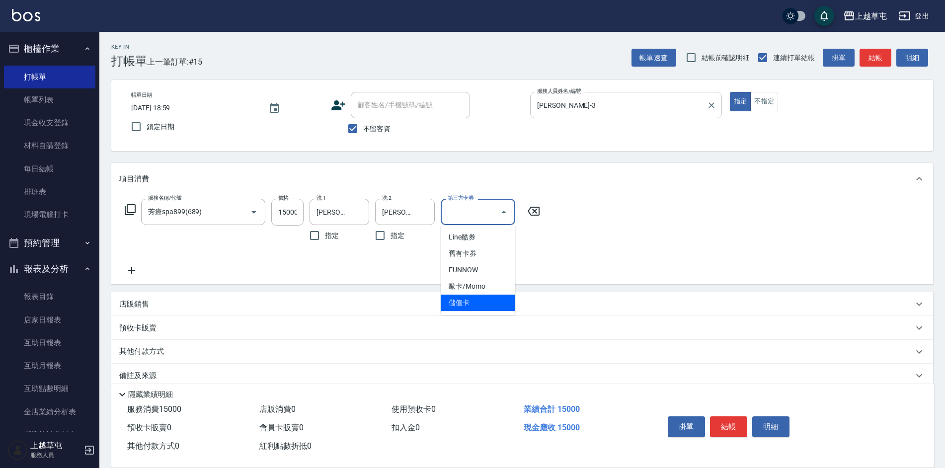
type input "儲值卡"
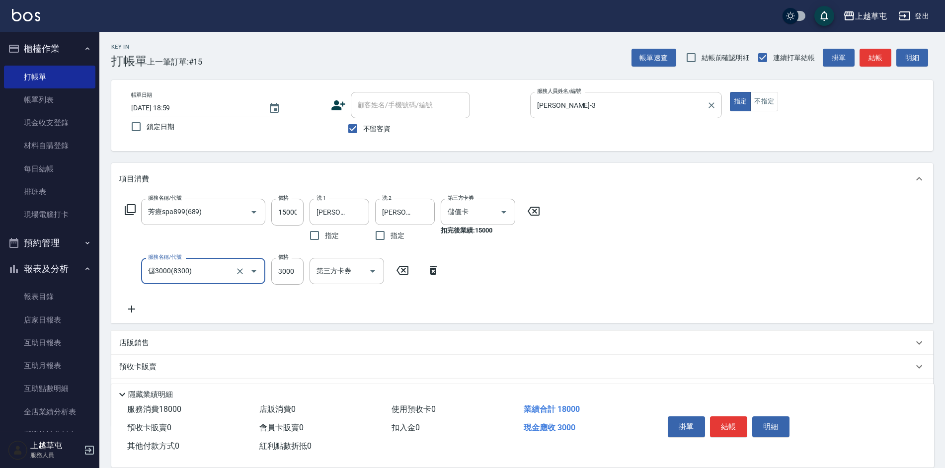
type input "儲3000(8300)"
type input "2000"
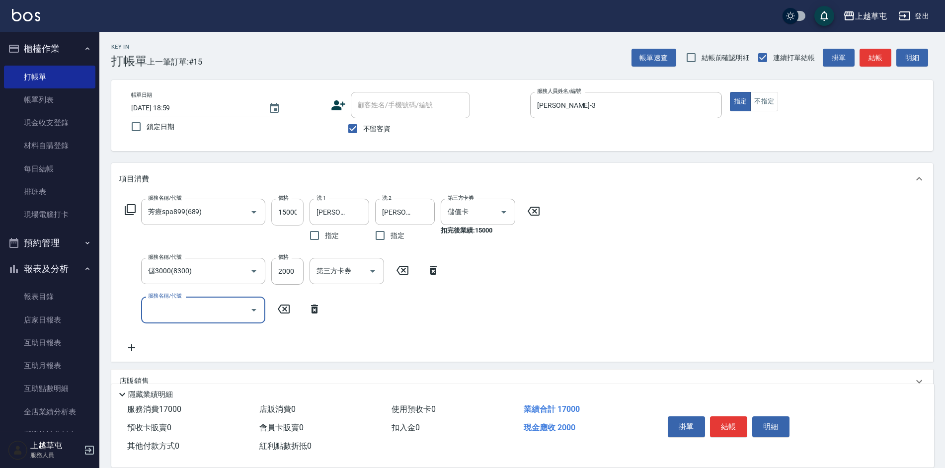
click at [294, 214] on input "15000" at bounding box center [287, 212] width 32 height 27
type input "1500"
click at [676, 252] on div "服務名稱/代號 芳療spa899(689) 服務名稱/代號 價格 1500 價格 洗-1 [PERSON_NAME]-25 洗-1 指定 洗-2 [PERSO…" at bounding box center [522, 278] width 822 height 166
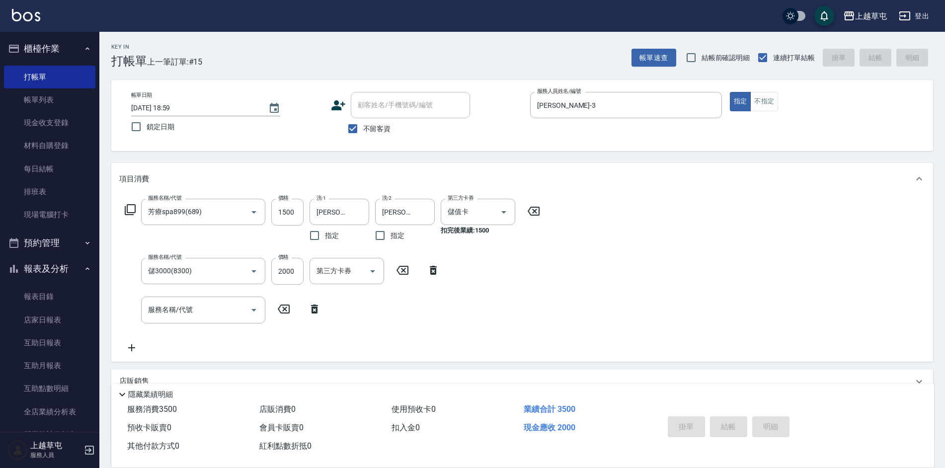
type input "[DATE] 19:00"
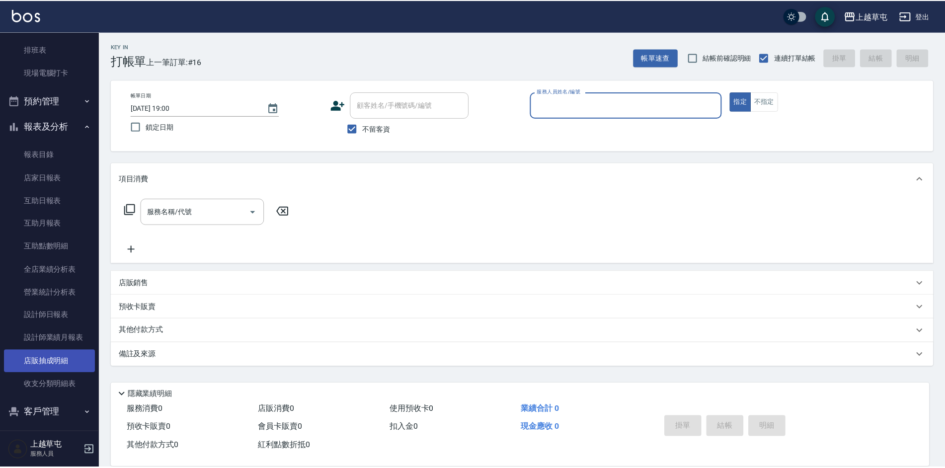
scroll to position [148, 0]
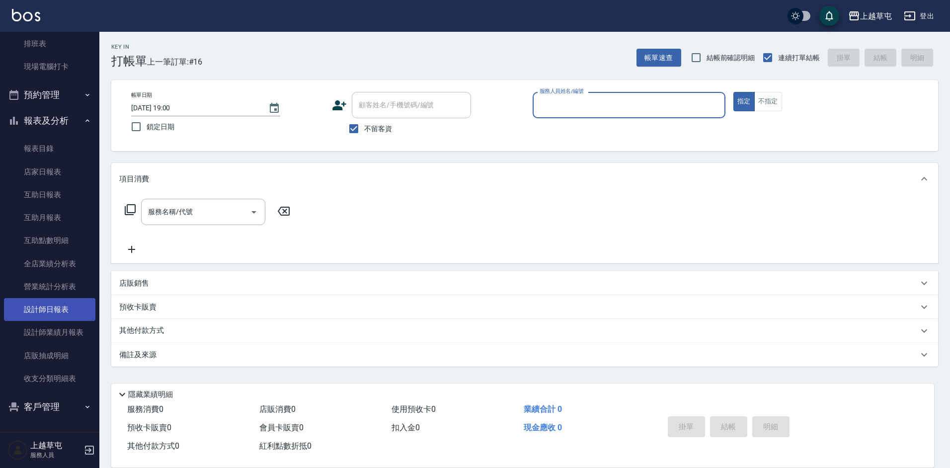
click at [59, 304] on link "設計師日報表" at bounding box center [49, 309] width 91 height 23
